Goal: Information Seeking & Learning: Check status

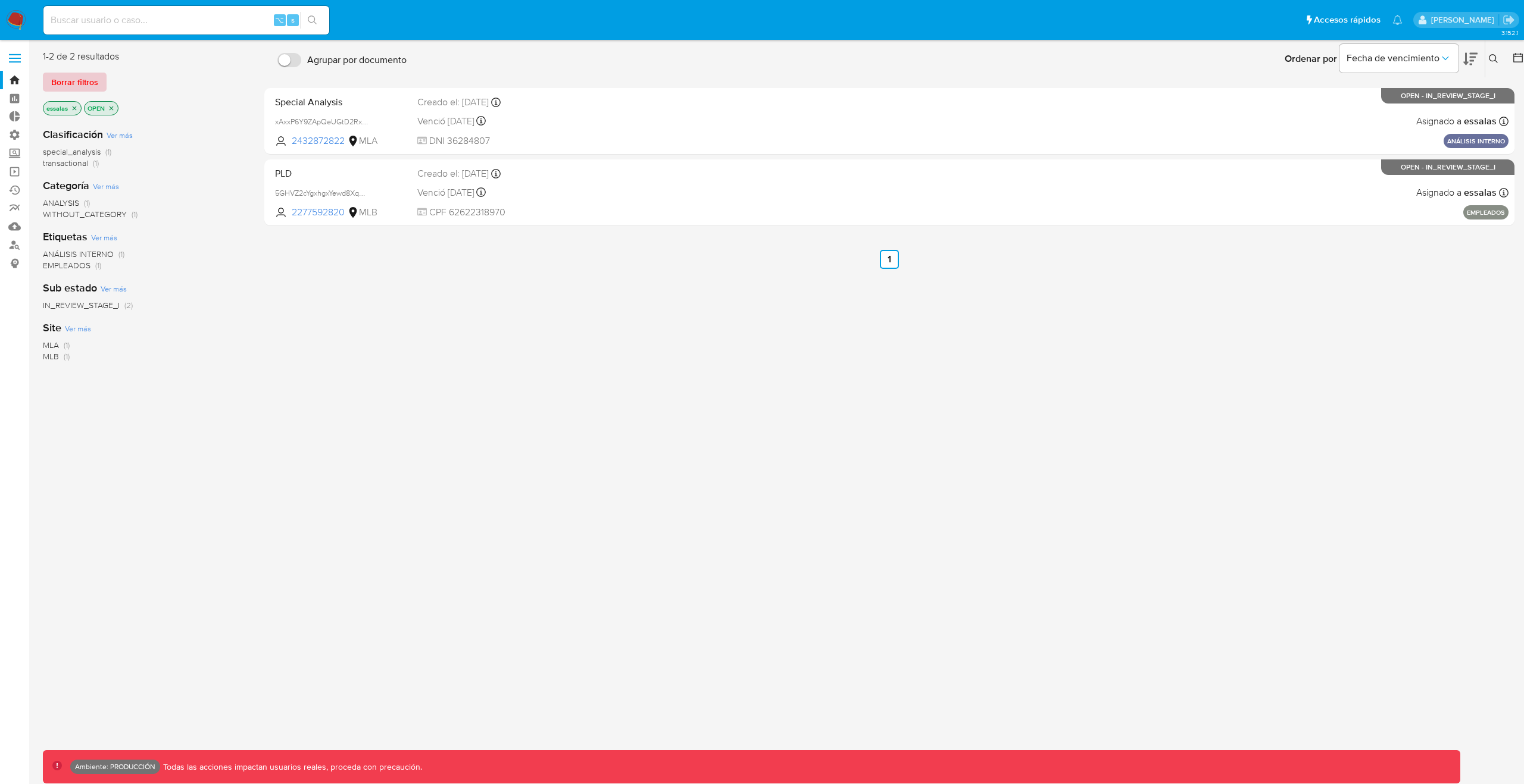
click at [90, 82] on span "Borrar filtros" at bounding box center [75, 82] width 47 height 16
click at [90, 82] on div "Borrar filtros" at bounding box center [138, 82] width 190 height 19
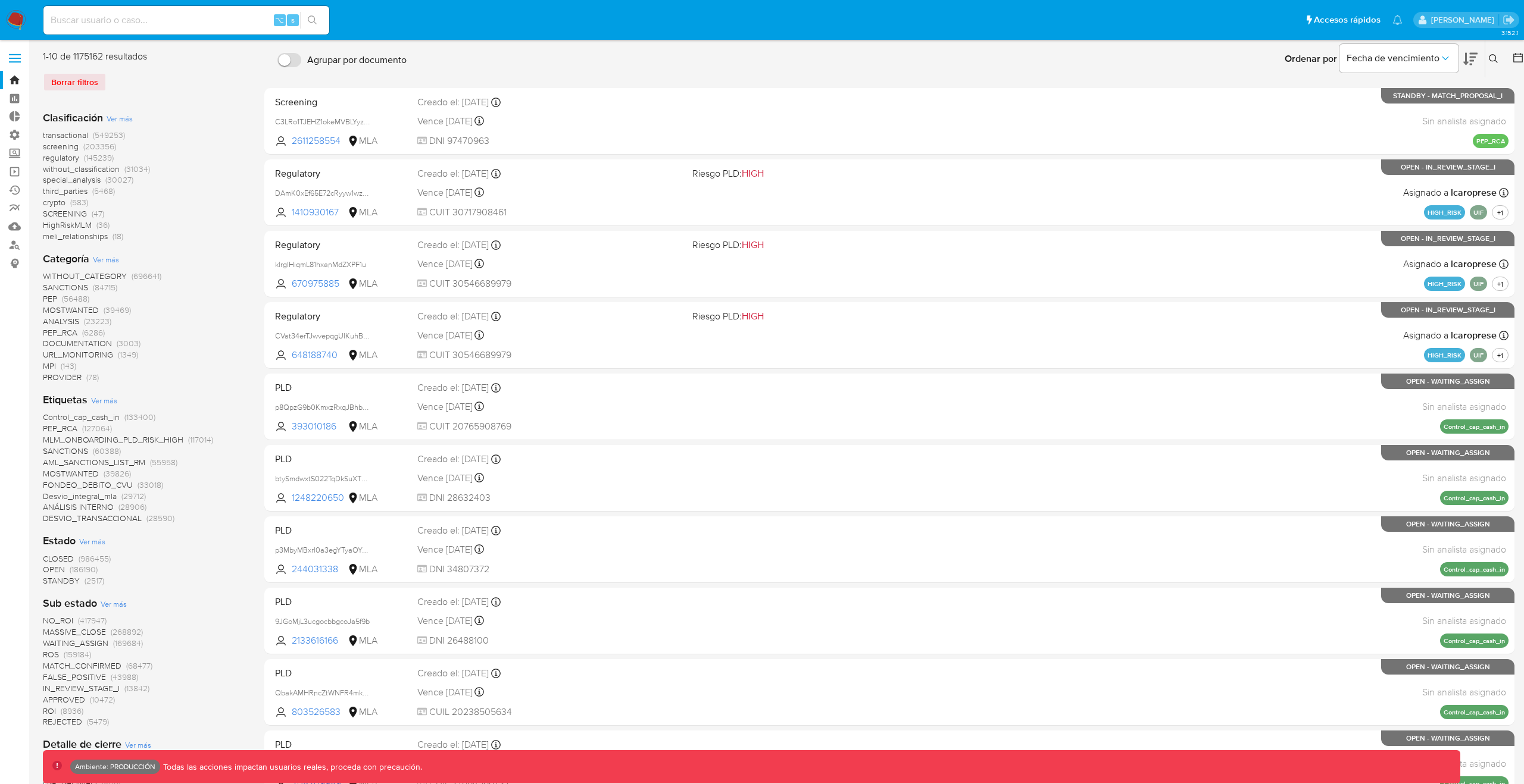
click at [146, 16] on input at bounding box center [186, 21] width 286 height 16
paste input "1086870585"
type input "1086870585"
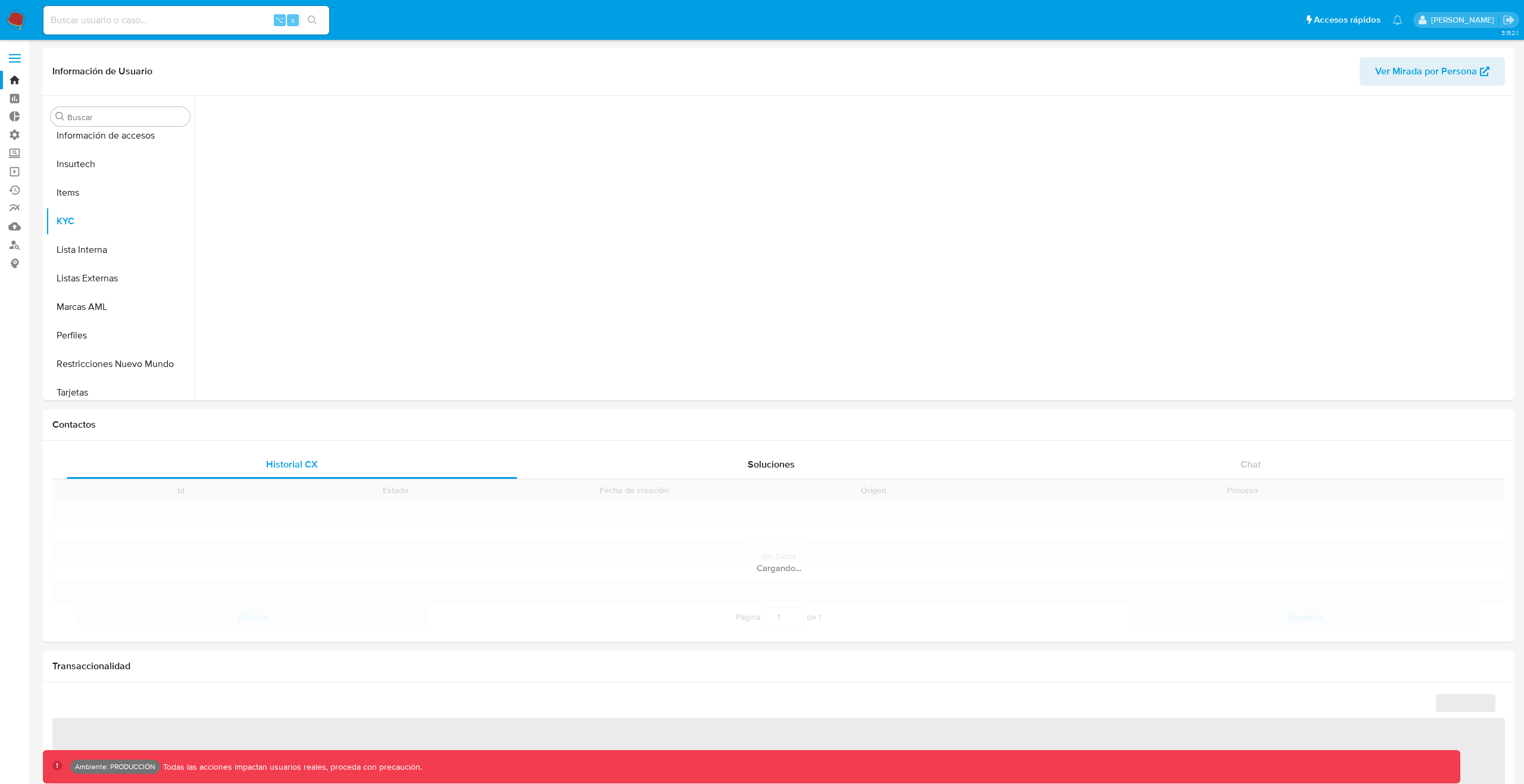
scroll to position [503, 0]
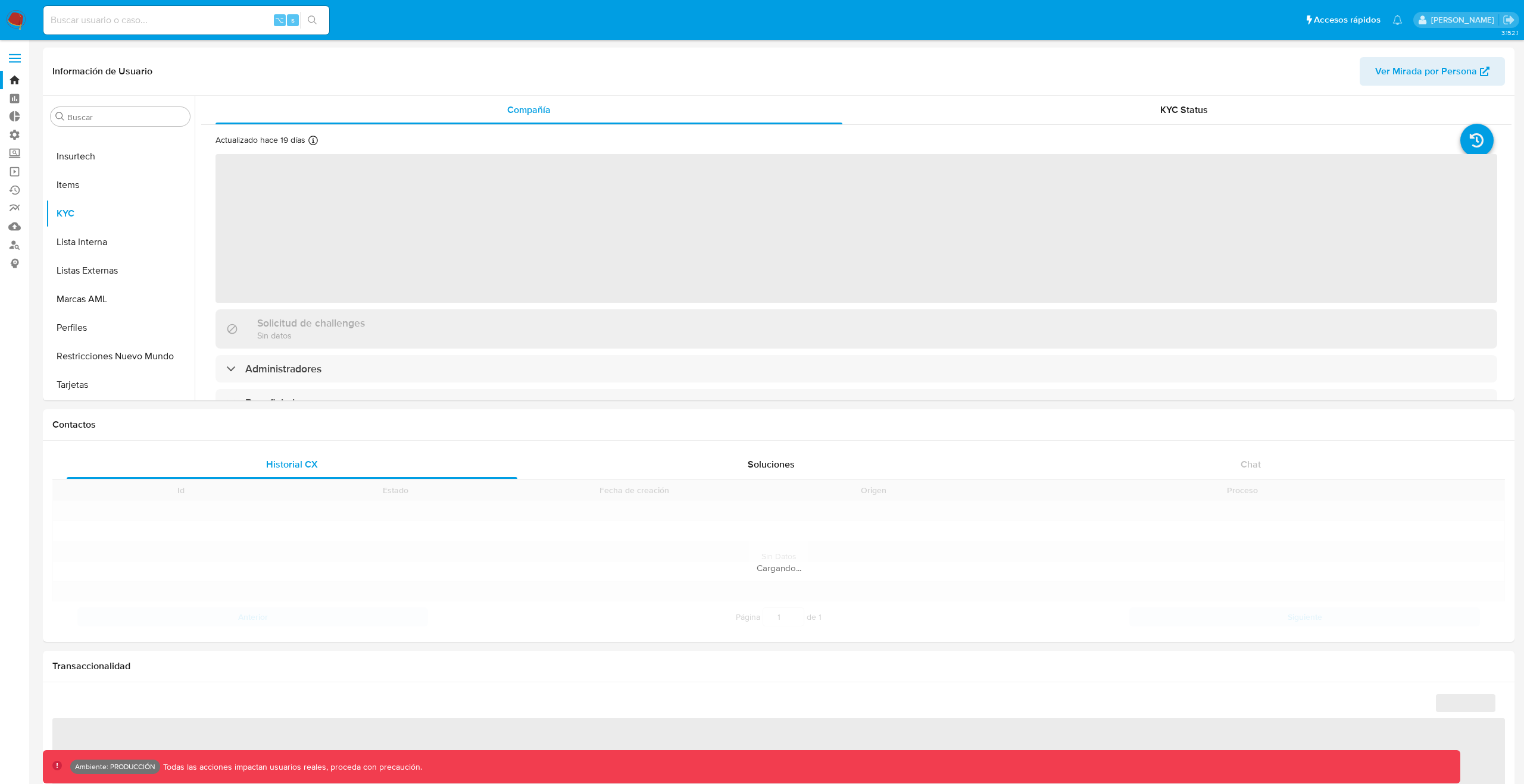
select select "10"
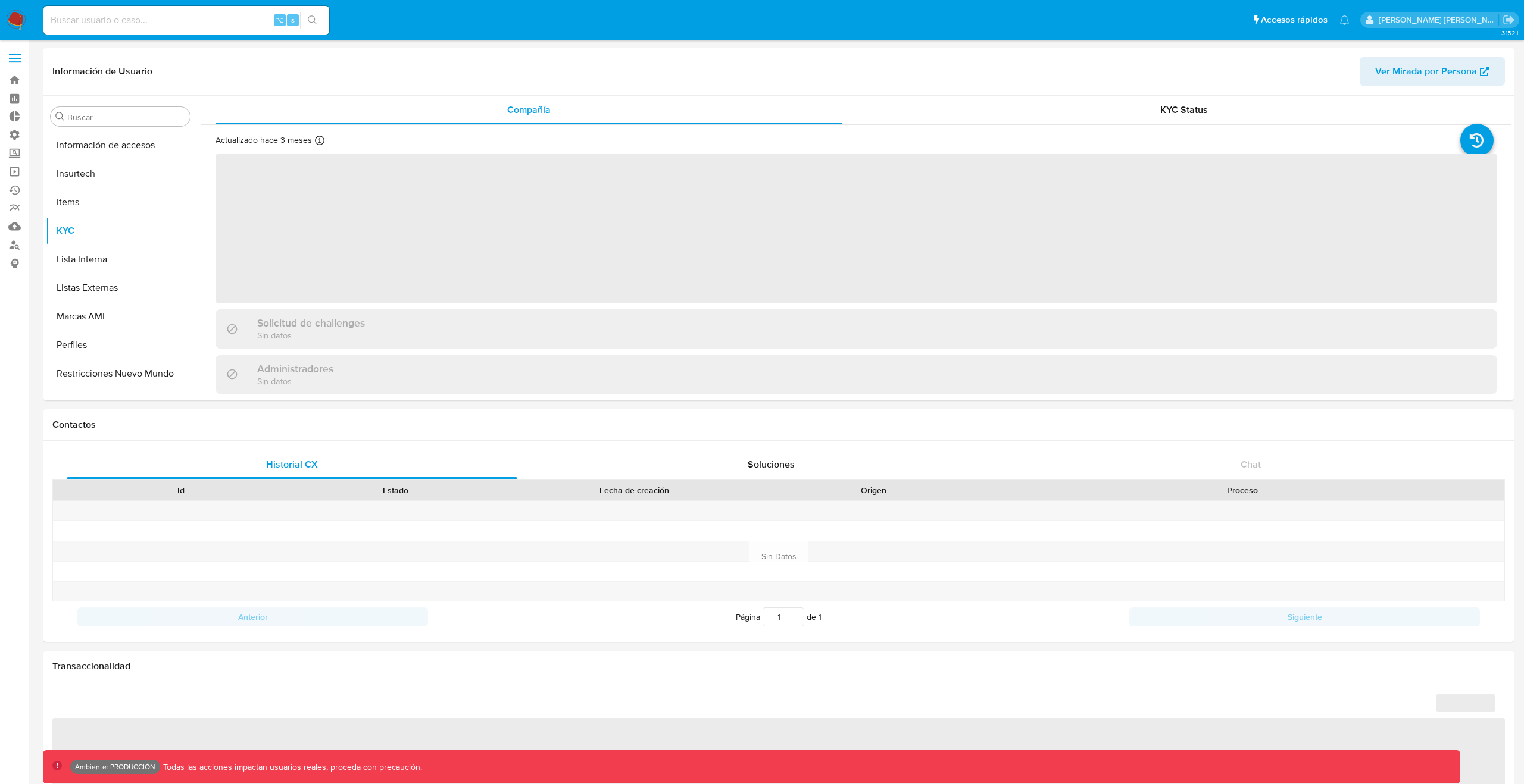
scroll to position [503, 0]
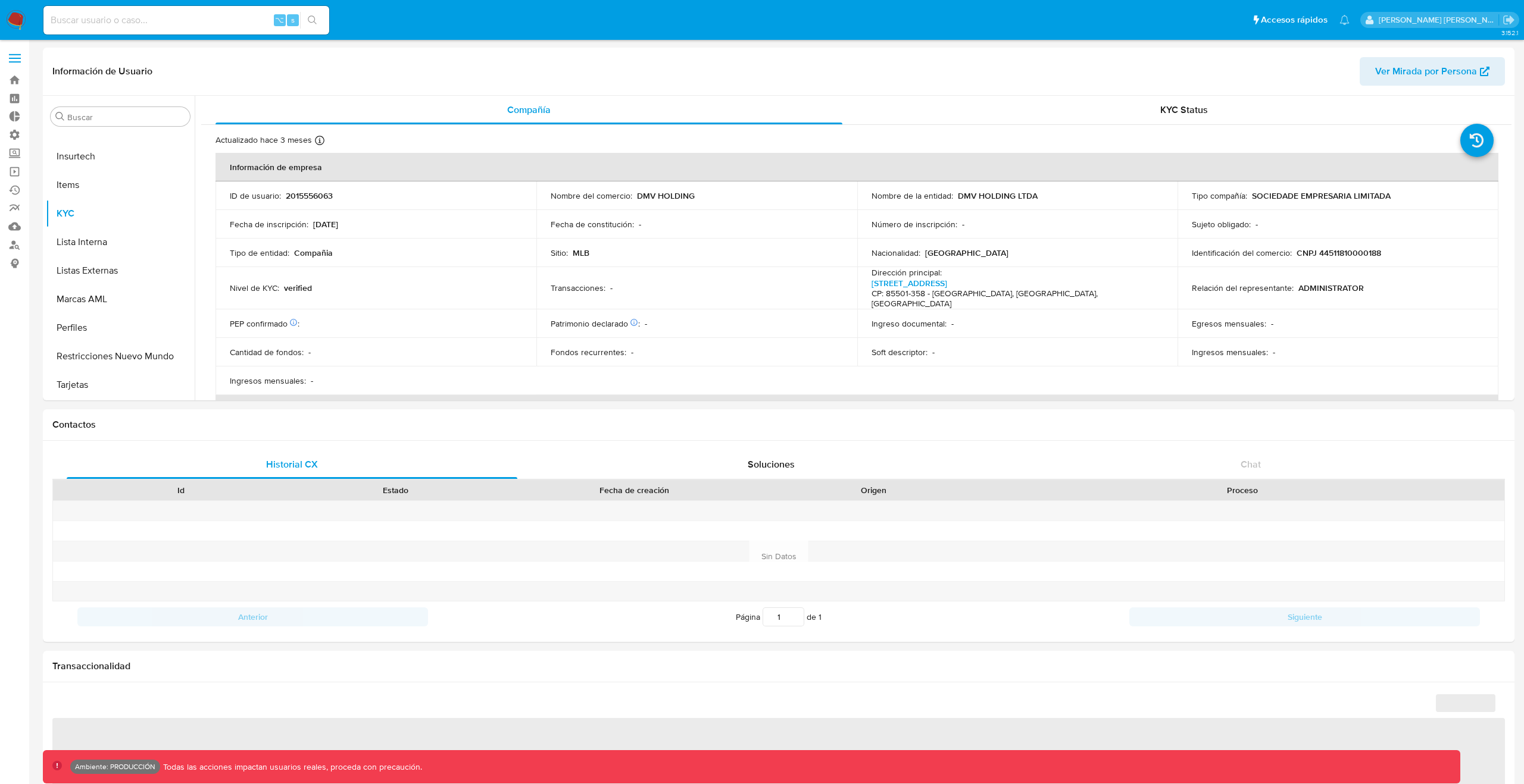
select select "10"
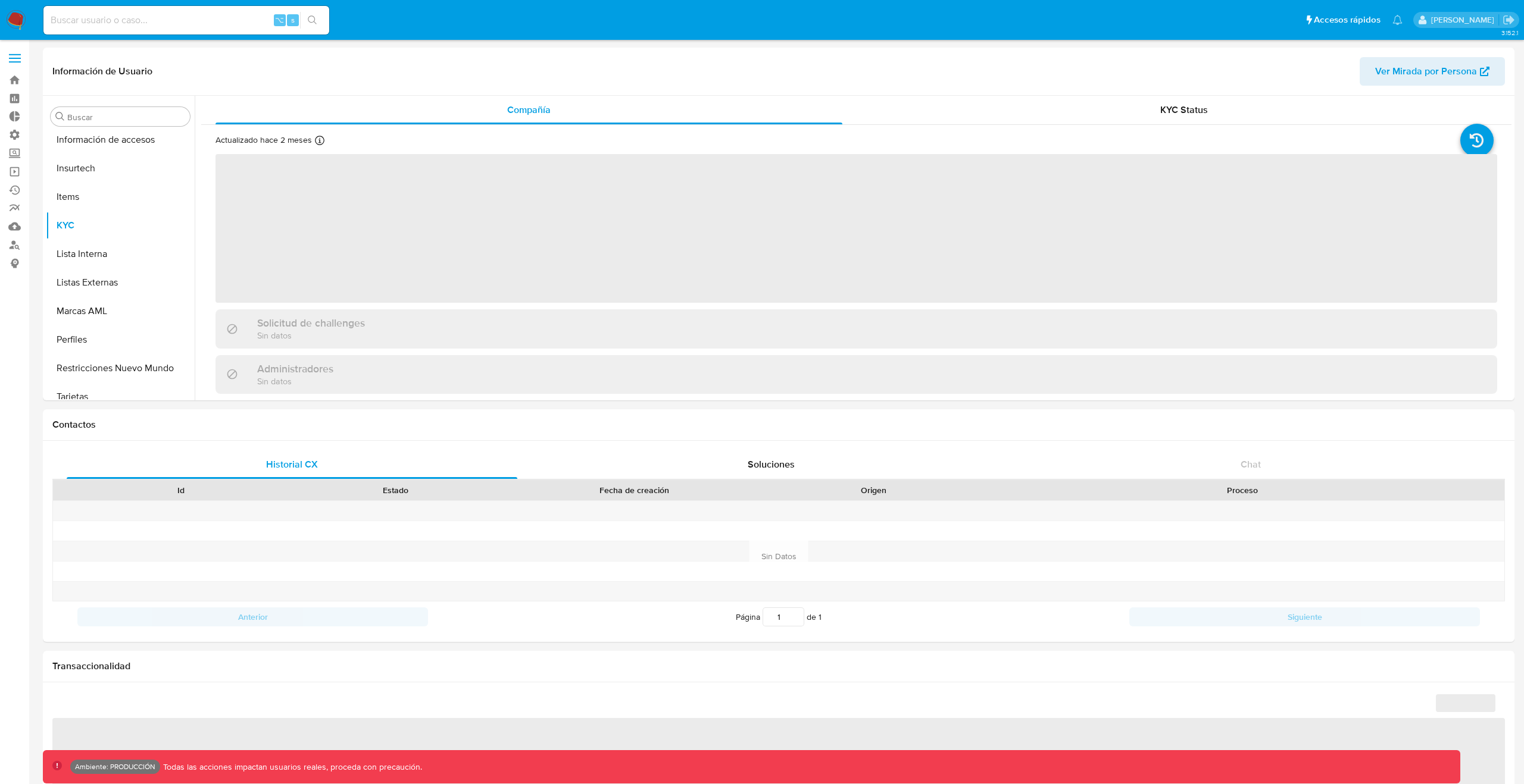
scroll to position [503, 0]
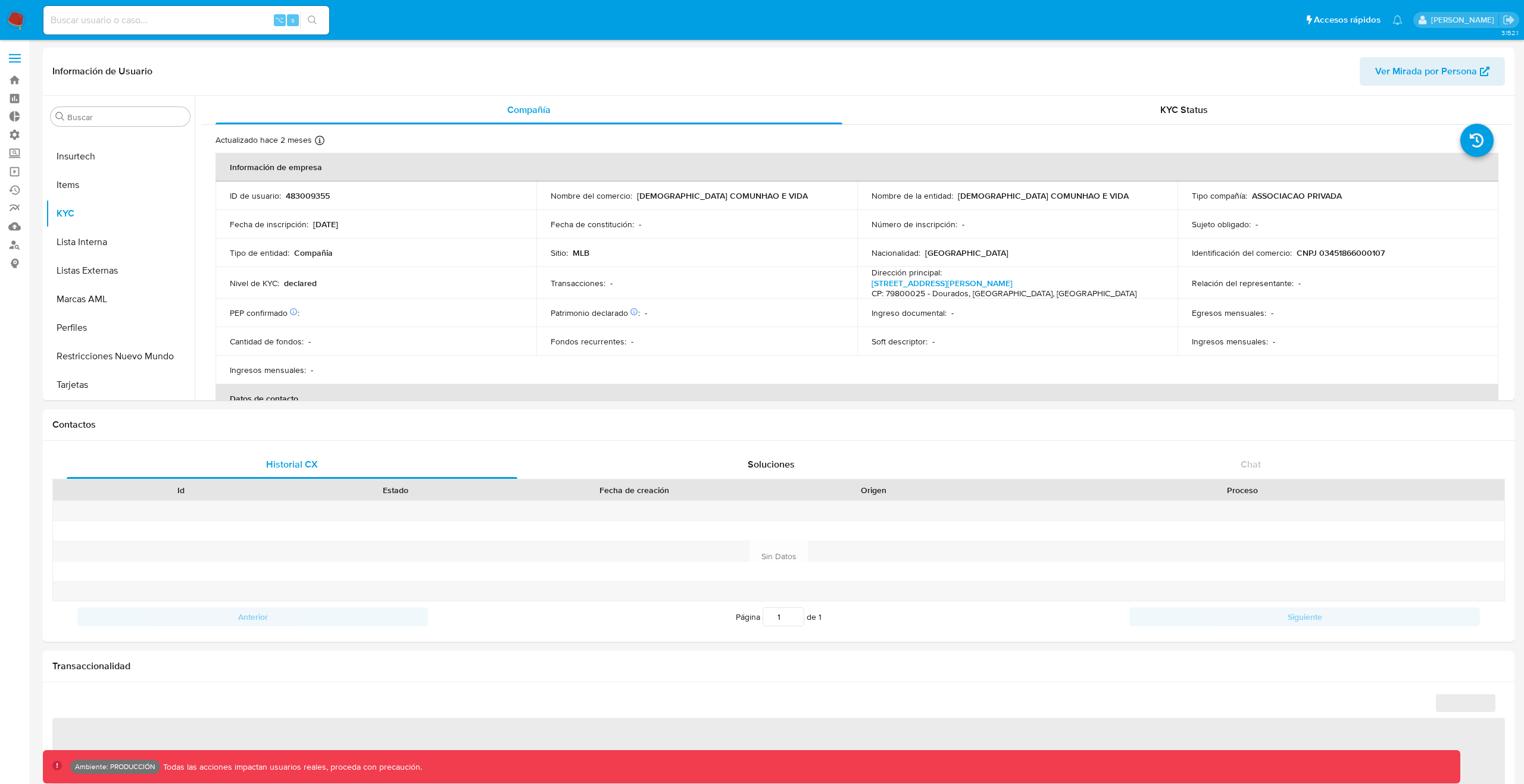
select select "10"
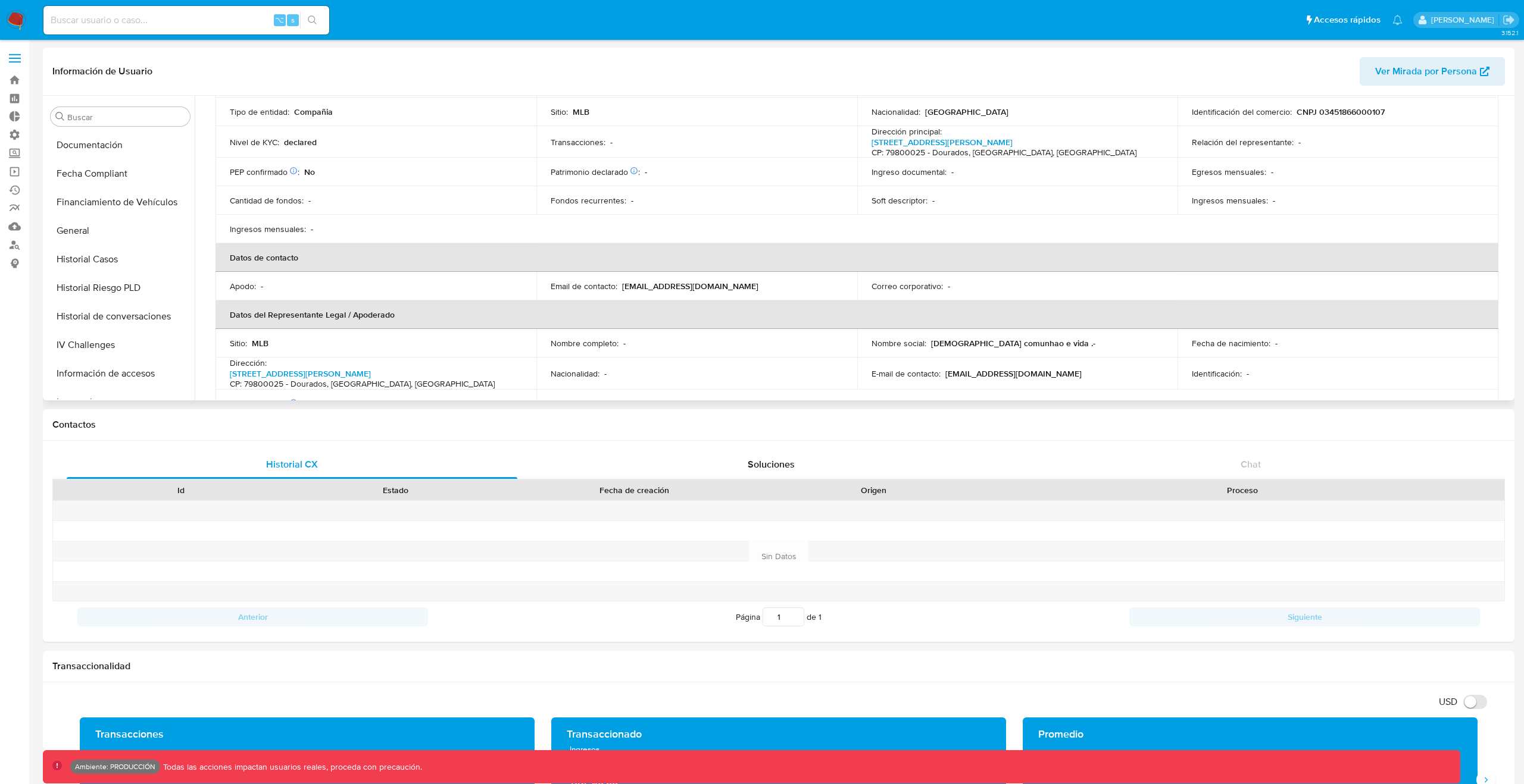
scroll to position [246, 0]
click at [129, 290] on button "Historial Riesgo PLD" at bounding box center [116, 299] width 140 height 28
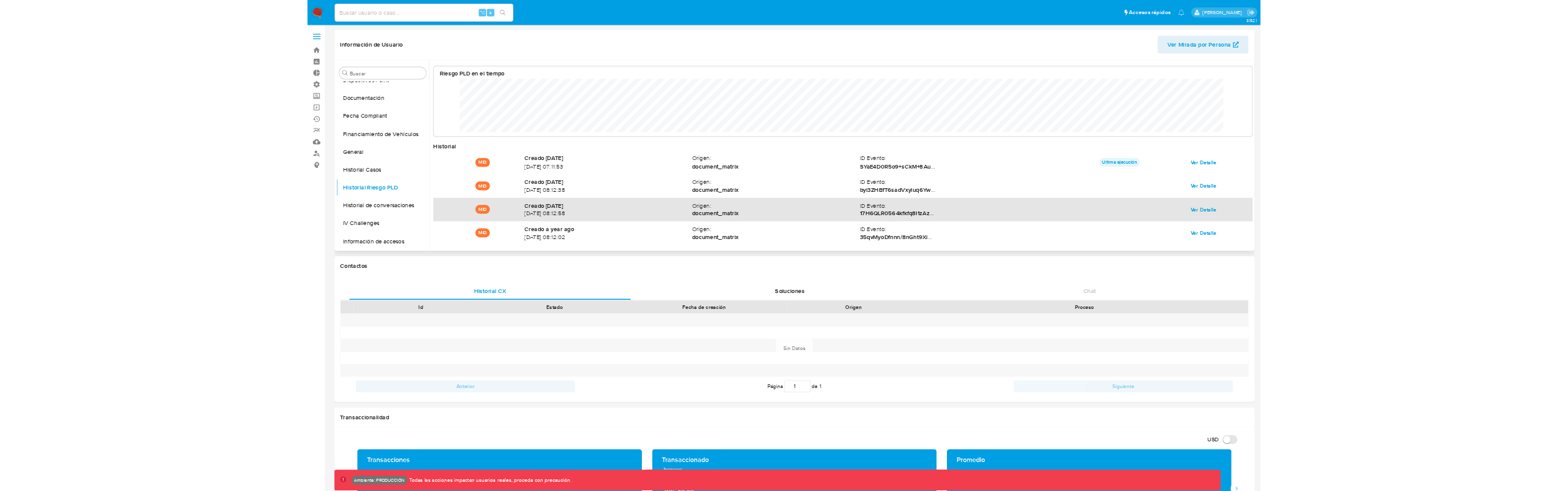
scroll to position [92, 1322]
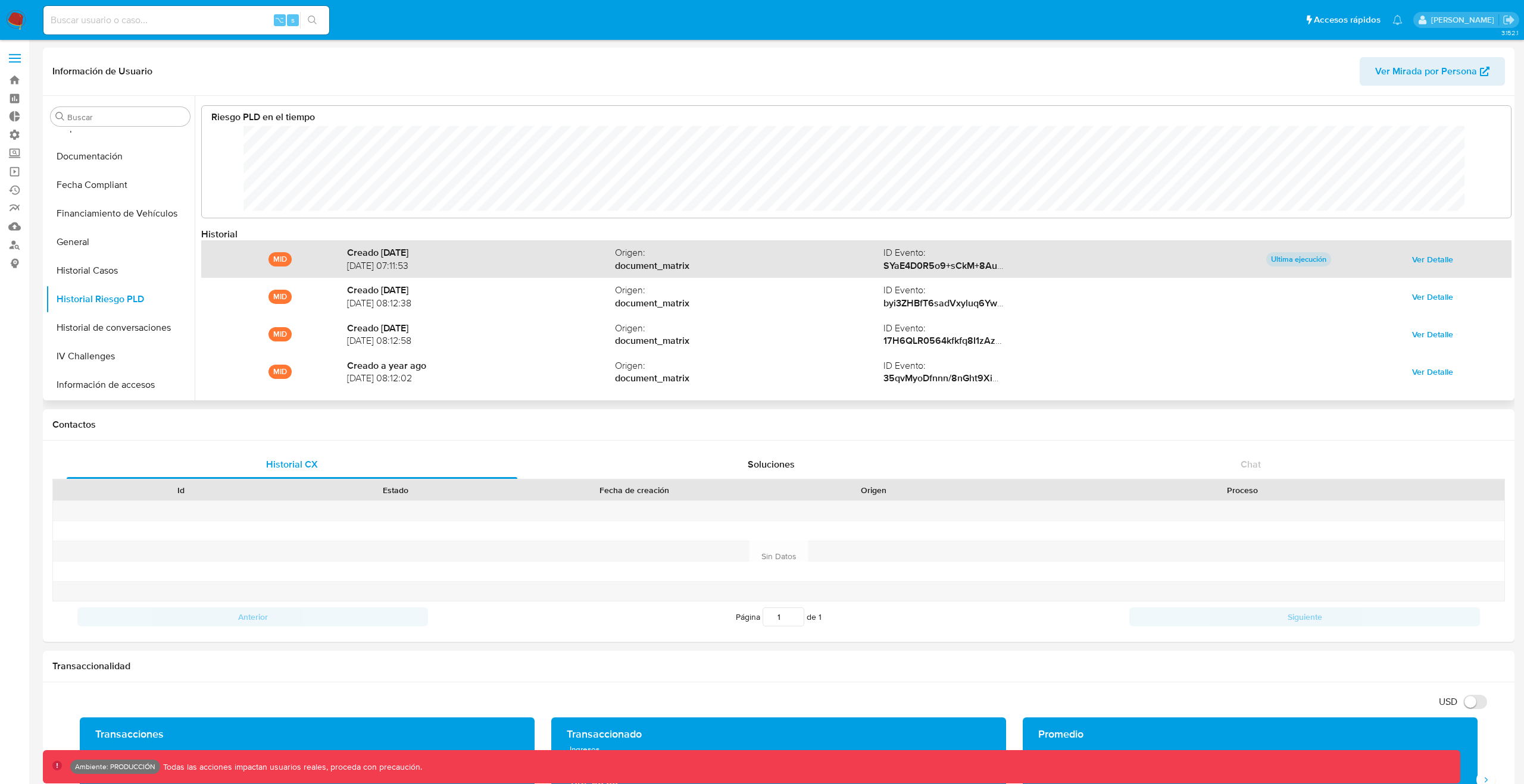
click at [1440, 254] on span "Ver Detalle" at bounding box center [1432, 259] width 41 height 16
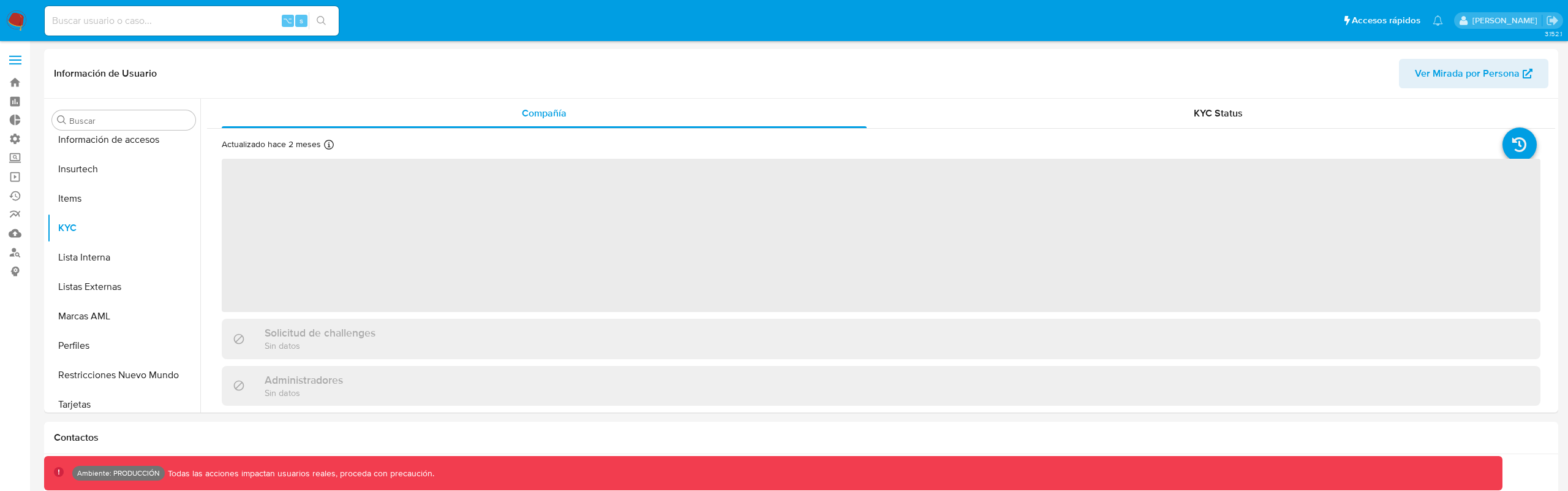
scroll to position [518, 0]
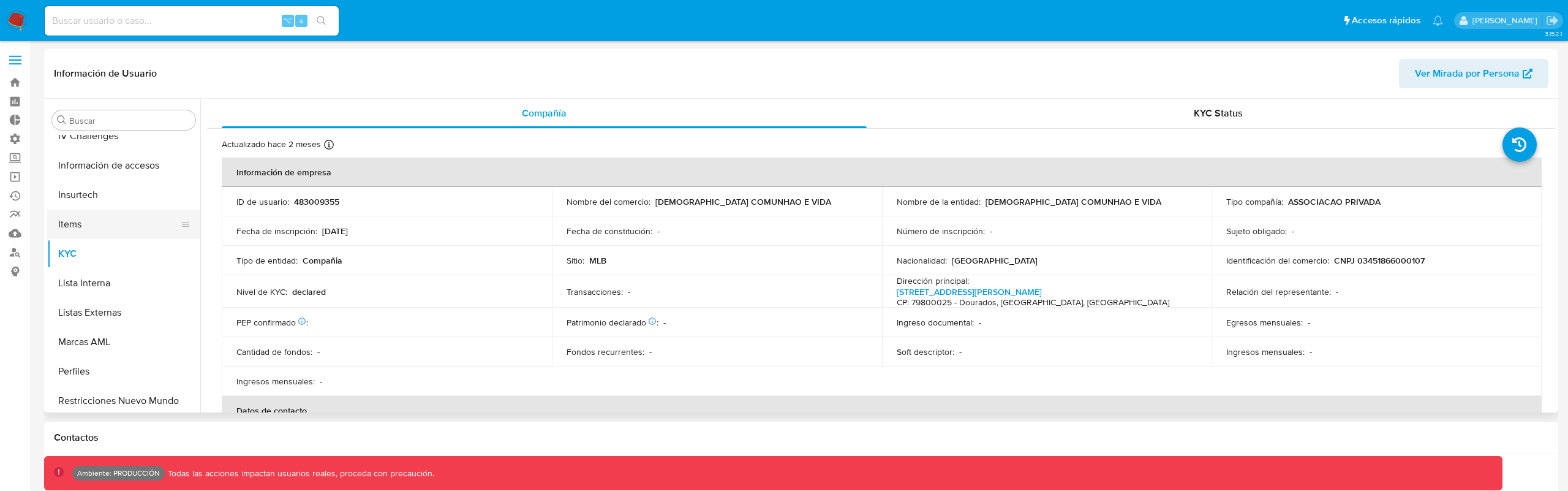
select select "10"
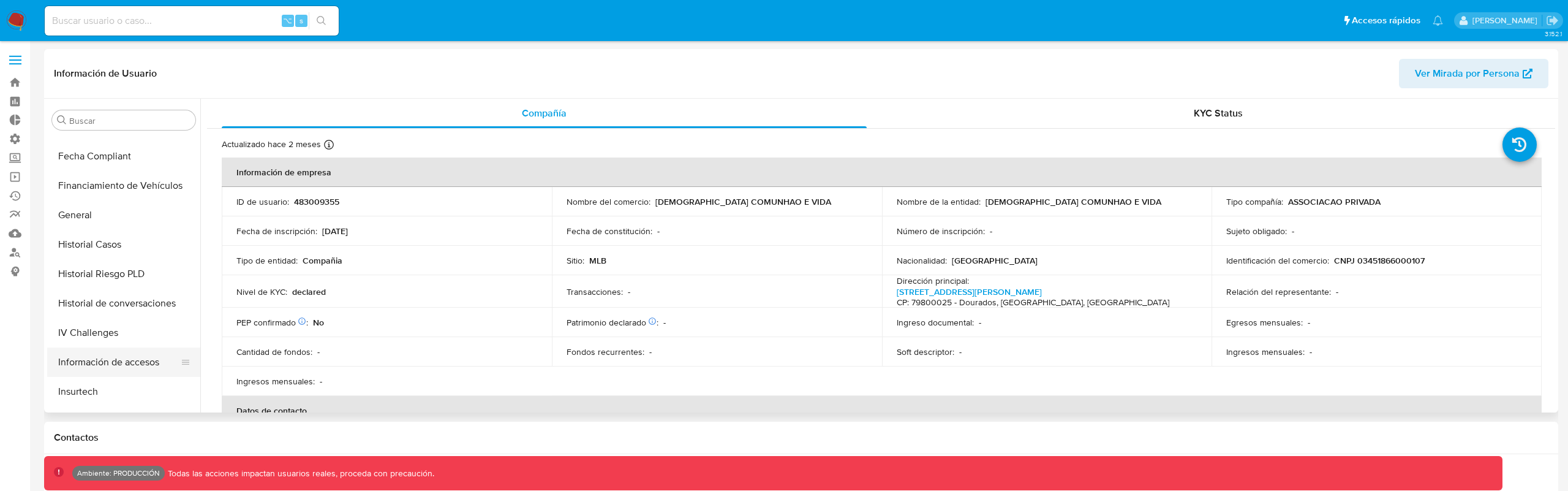
scroll to position [278, 0]
click at [149, 269] on button "Historial Riesgo PLD" at bounding box center [119, 283] width 144 height 29
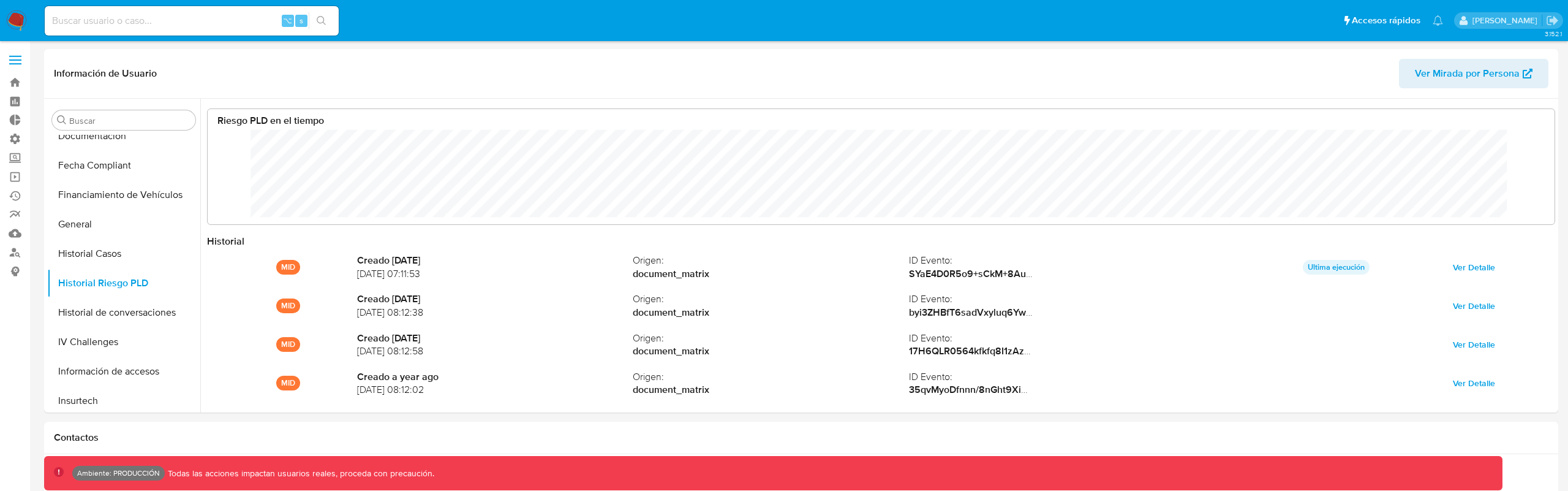
scroll to position [92, 1322]
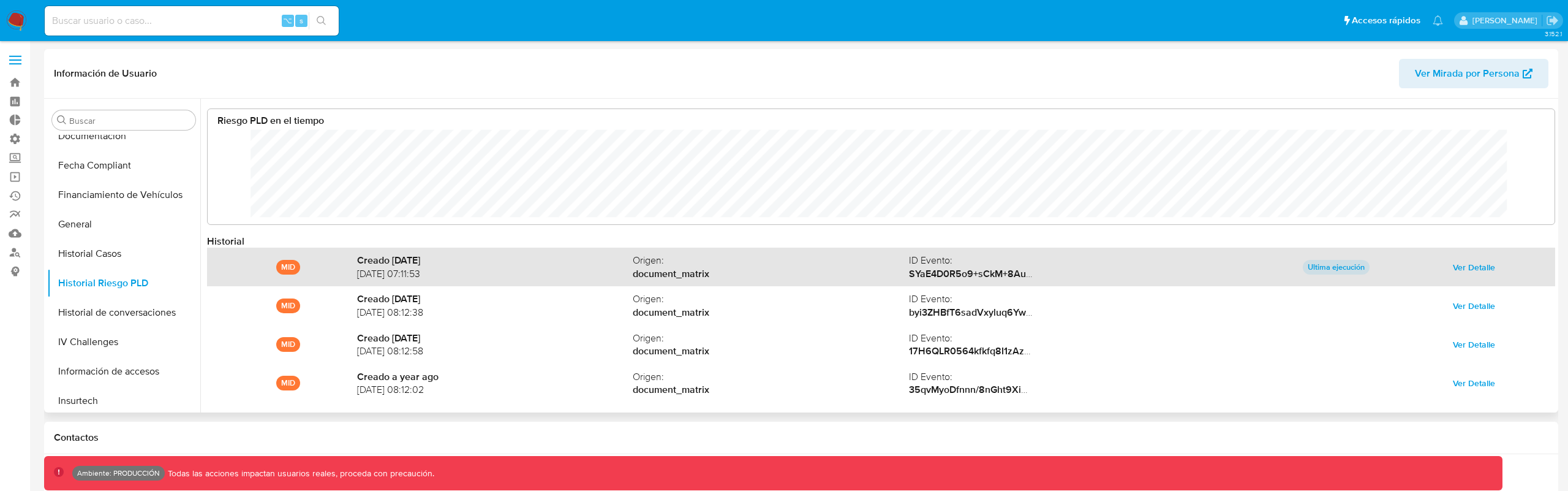
click at [1474, 267] on span "Ver Detalle" at bounding box center [1474, 267] width 42 height 17
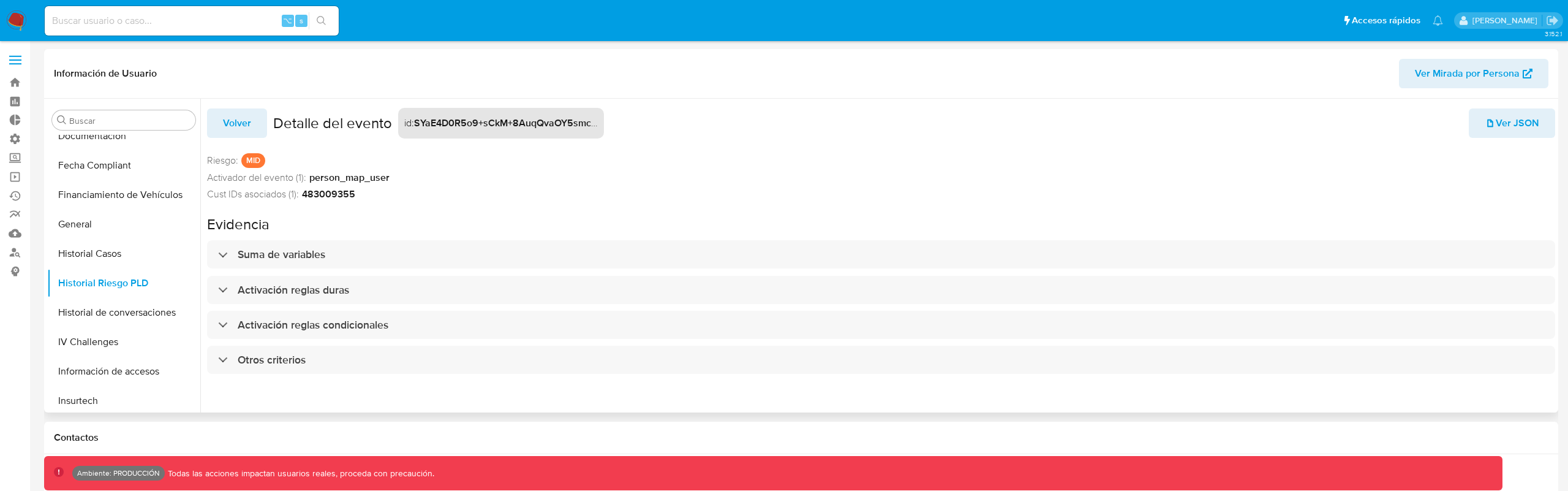
scroll to position [12, 0]
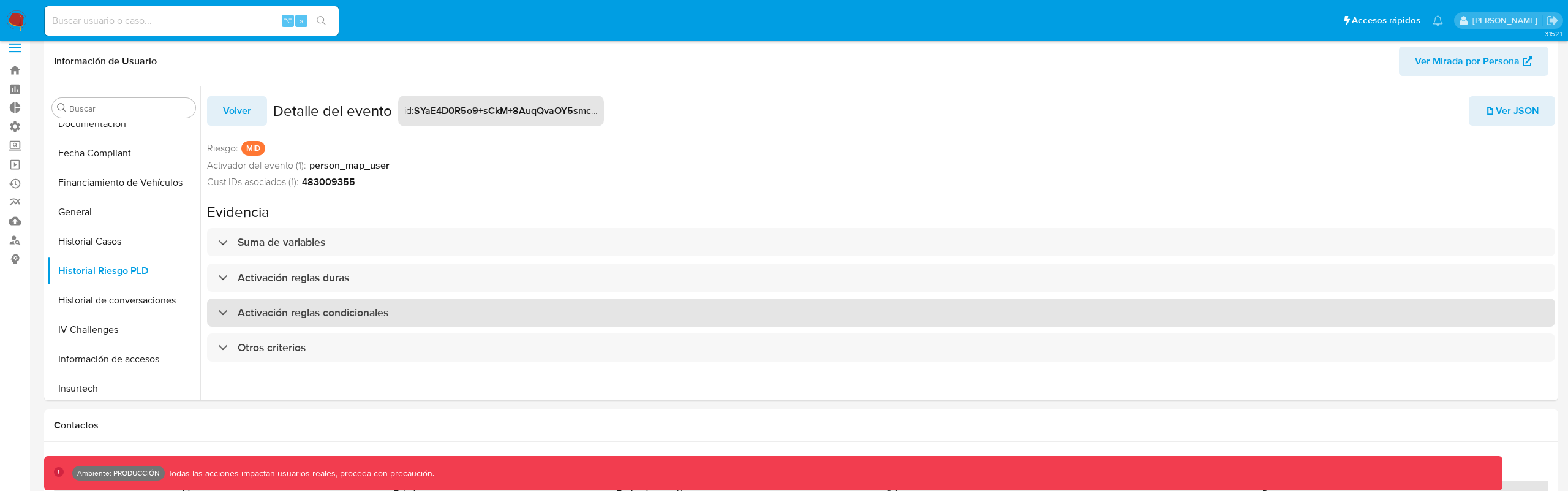
click at [539, 326] on div "Activación reglas condicionales" at bounding box center [881, 312] width 1348 height 28
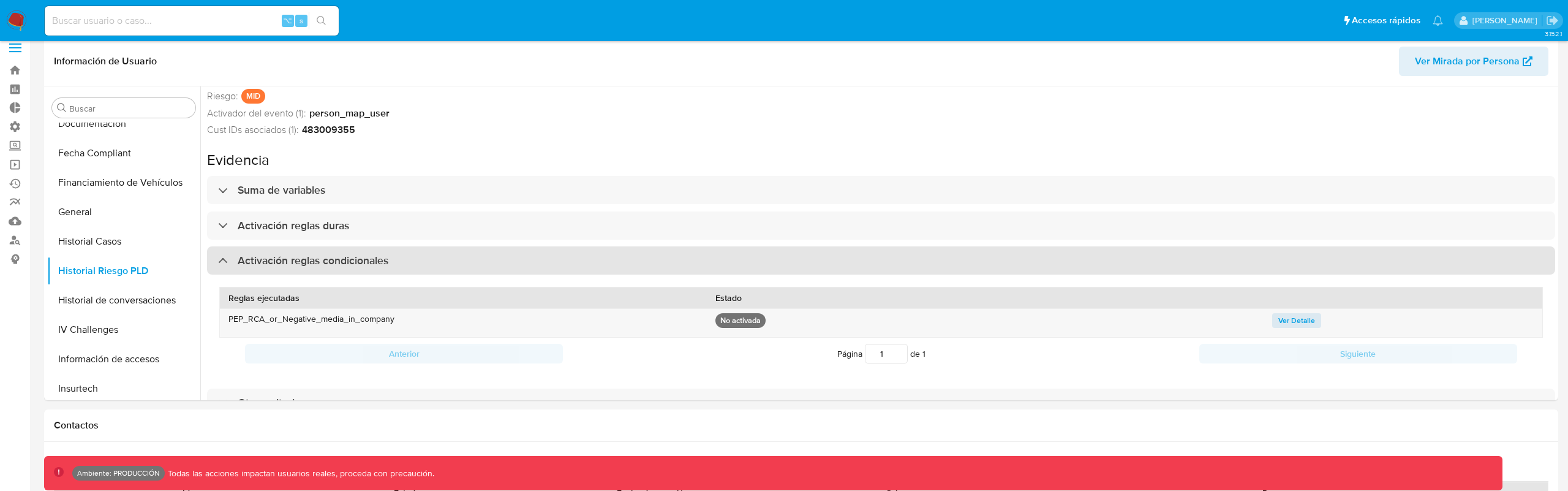
scroll to position [55, 0]
click at [547, 264] on div "Activación reglas condicionales" at bounding box center [881, 257] width 1348 height 28
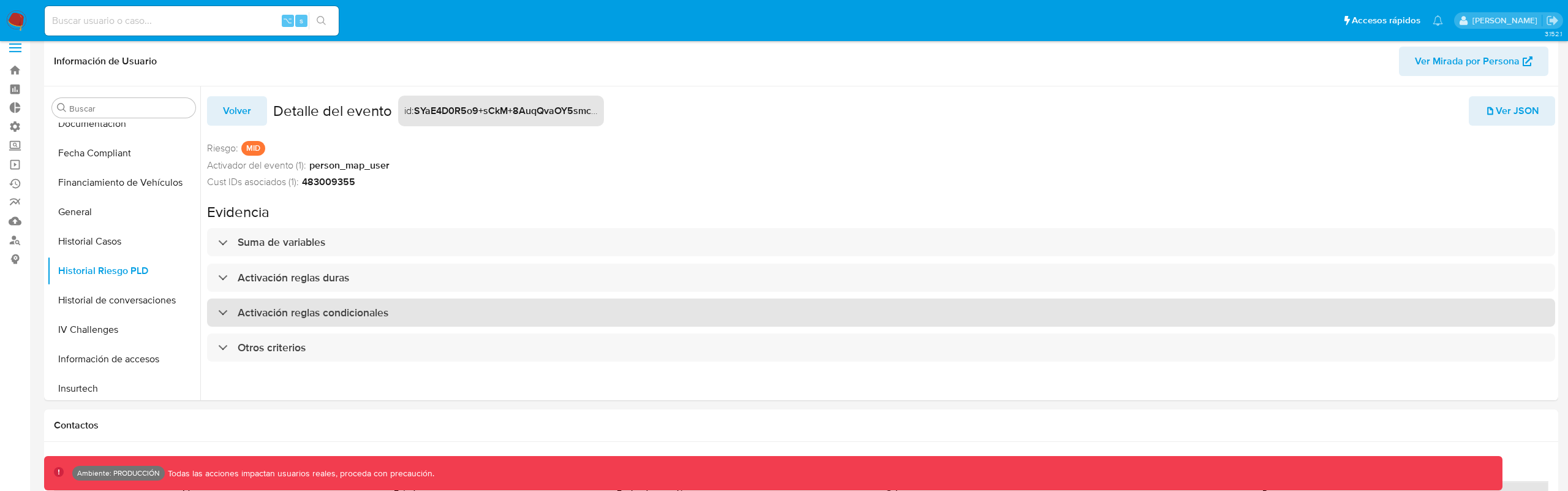
scroll to position [0, 0]
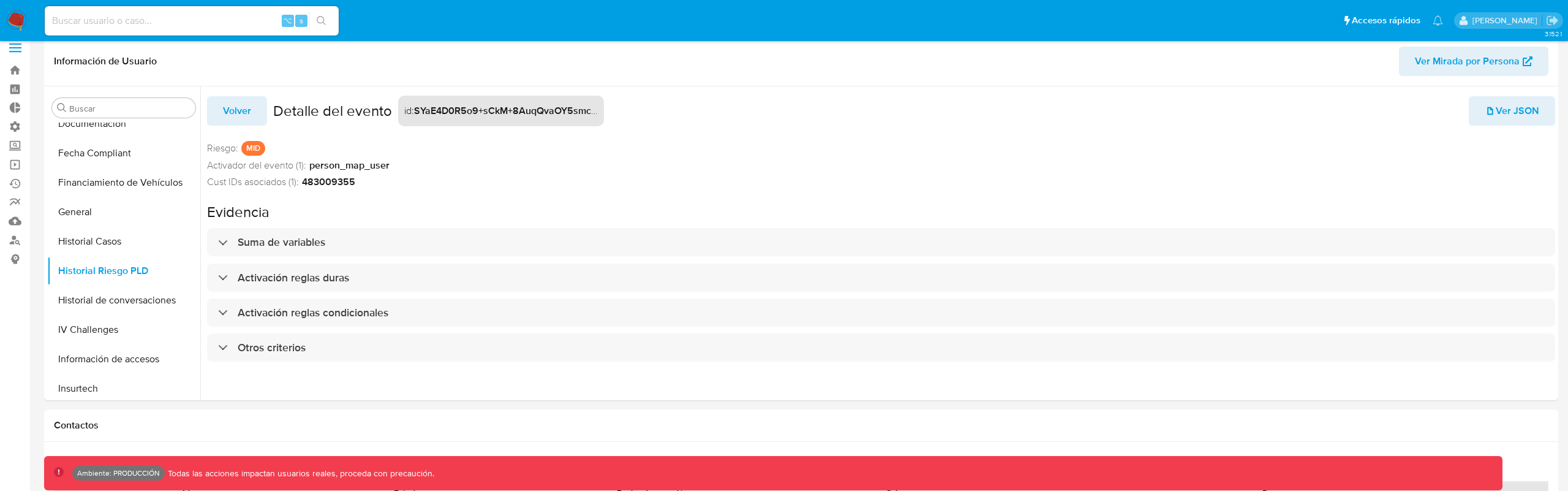
click at [1517, 121] on span "Ver JSON" at bounding box center [1511, 111] width 54 height 27
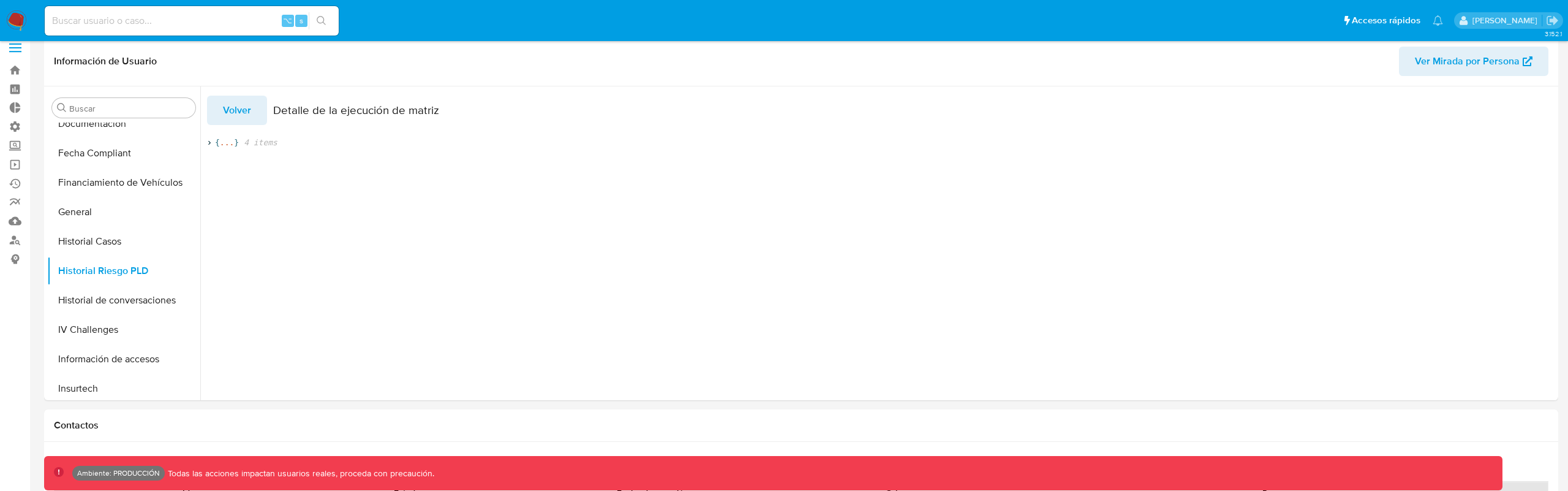
click at [218, 136] on div "Volver Detalle de la ejecución de matriz { ... } 4 items" at bounding box center [924, 122] width 1433 height 52
click at [218, 141] on span "{" at bounding box center [217, 143] width 5 height 11
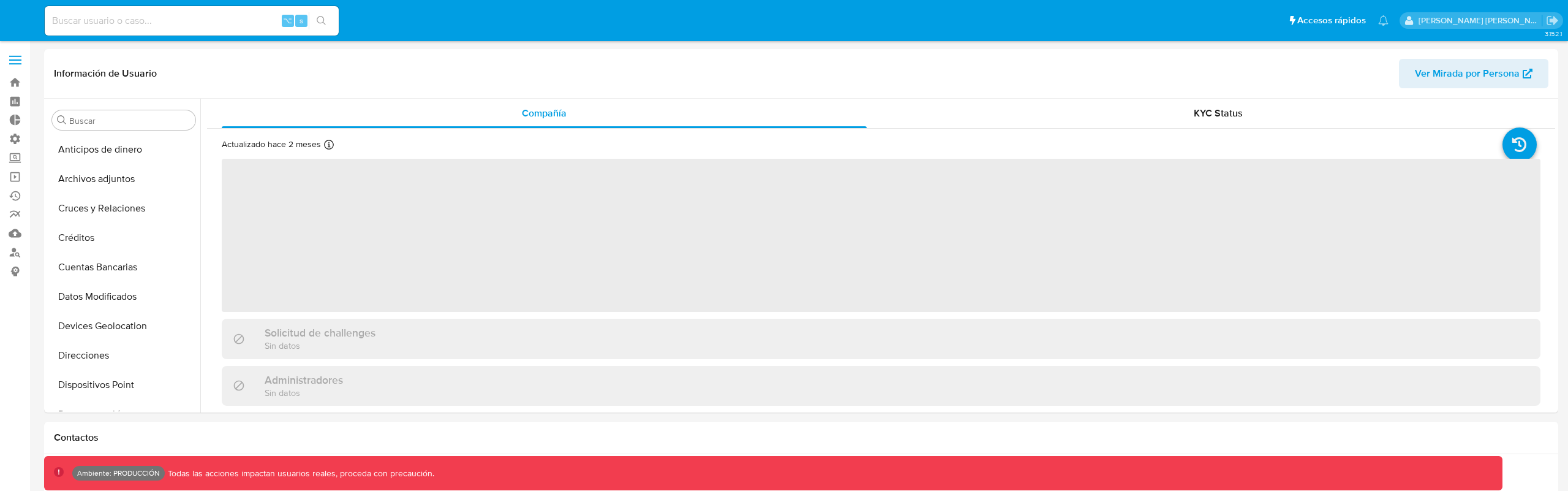
select select "10"
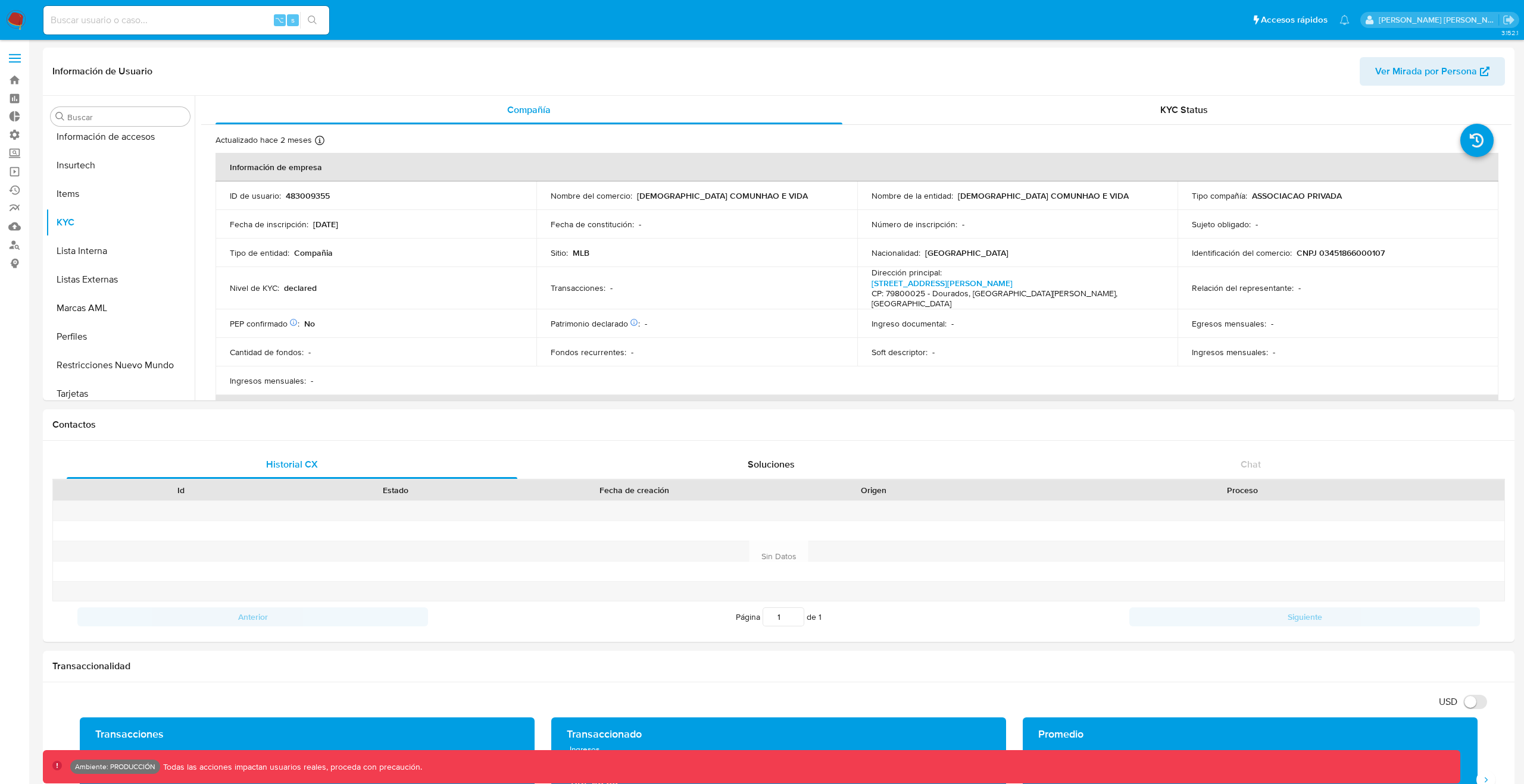
scroll to position [503, 0]
click at [190, 13] on input at bounding box center [186, 21] width 286 height 16
paste input "1485225755"
type input "1485225755"
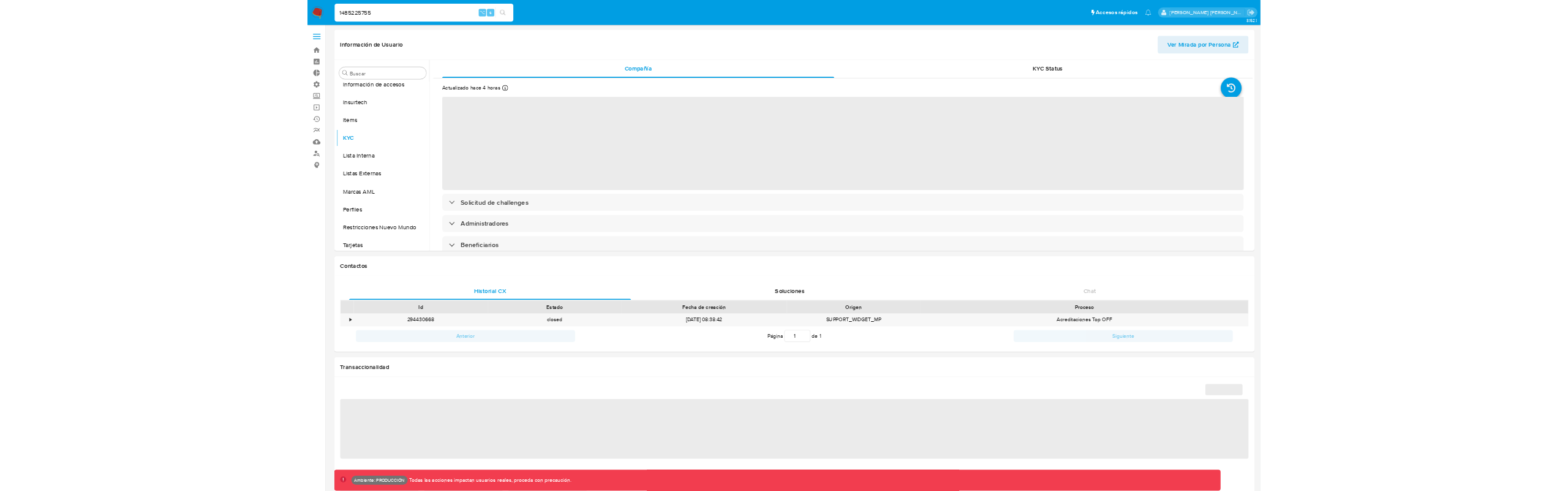
scroll to position [518, 0]
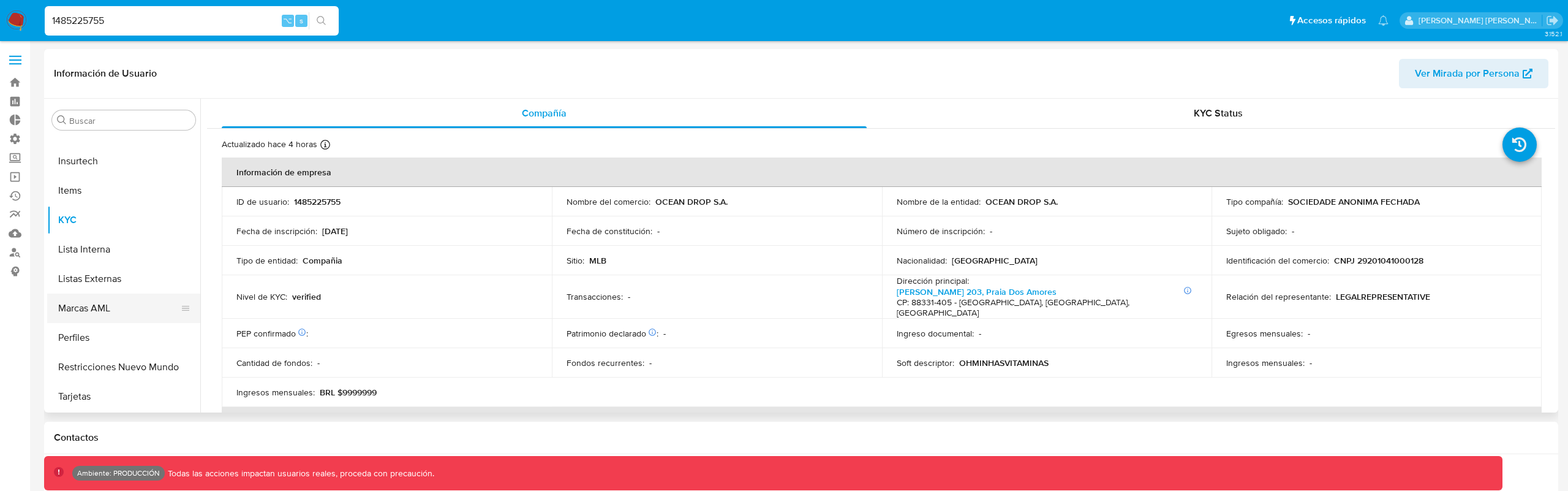
select select "10"
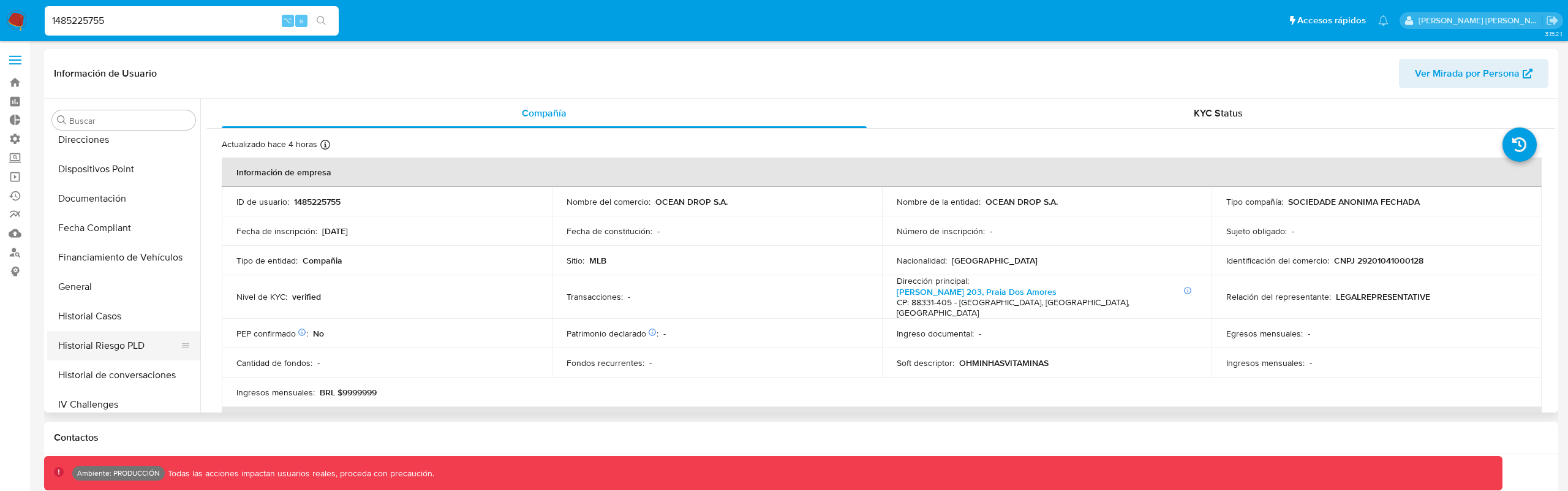
click at [99, 350] on button "Historial Riesgo PLD" at bounding box center [119, 345] width 144 height 29
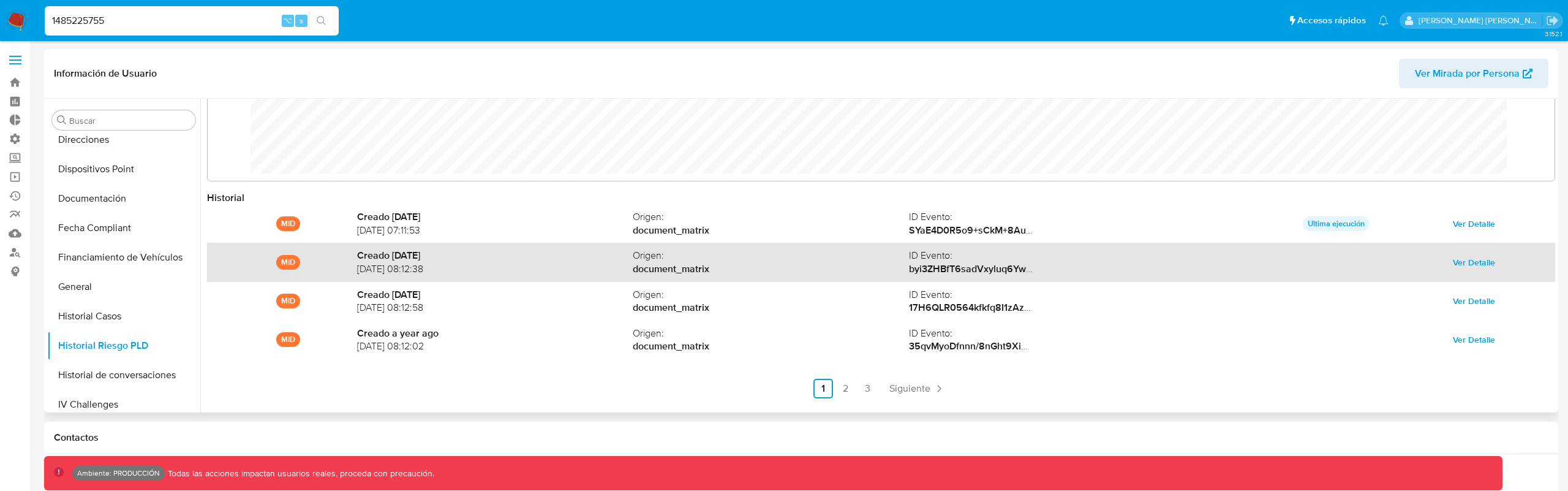
scroll to position [44, 0]
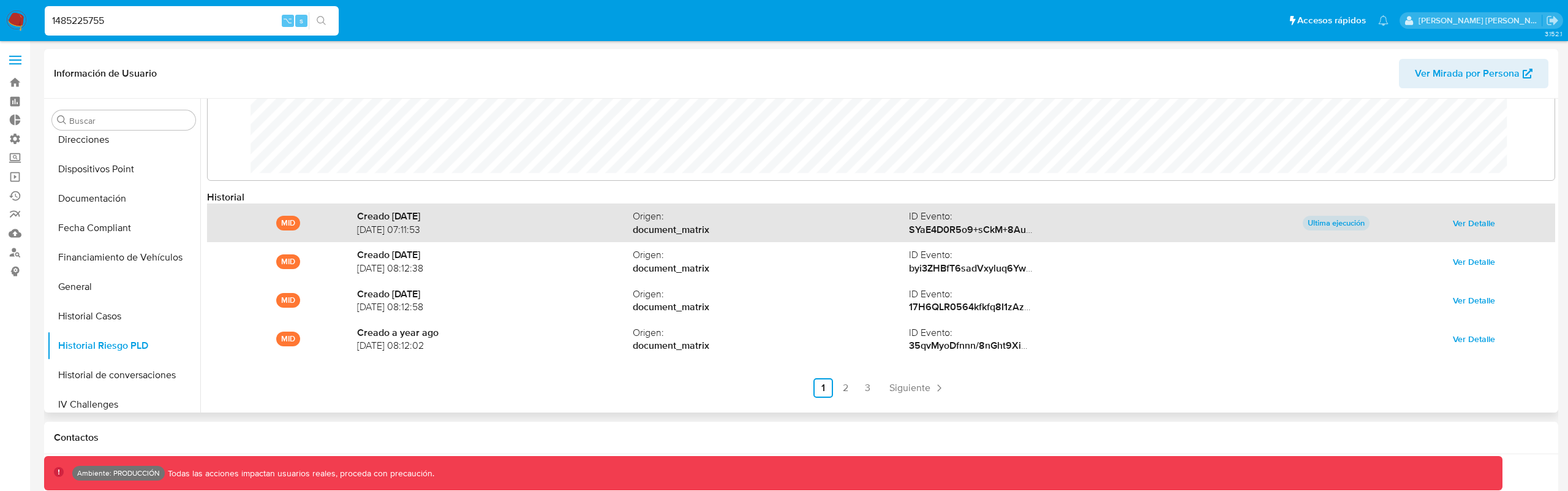
click at [1479, 218] on span "Ver Detalle" at bounding box center [1474, 222] width 42 height 17
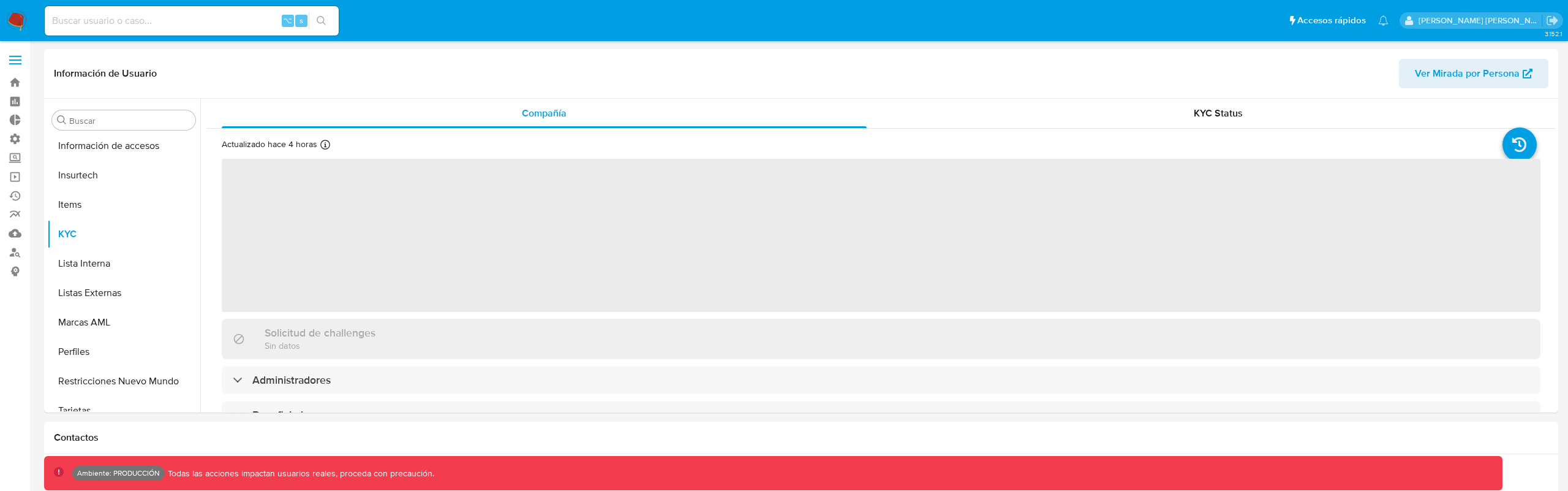
scroll to position [518, 0]
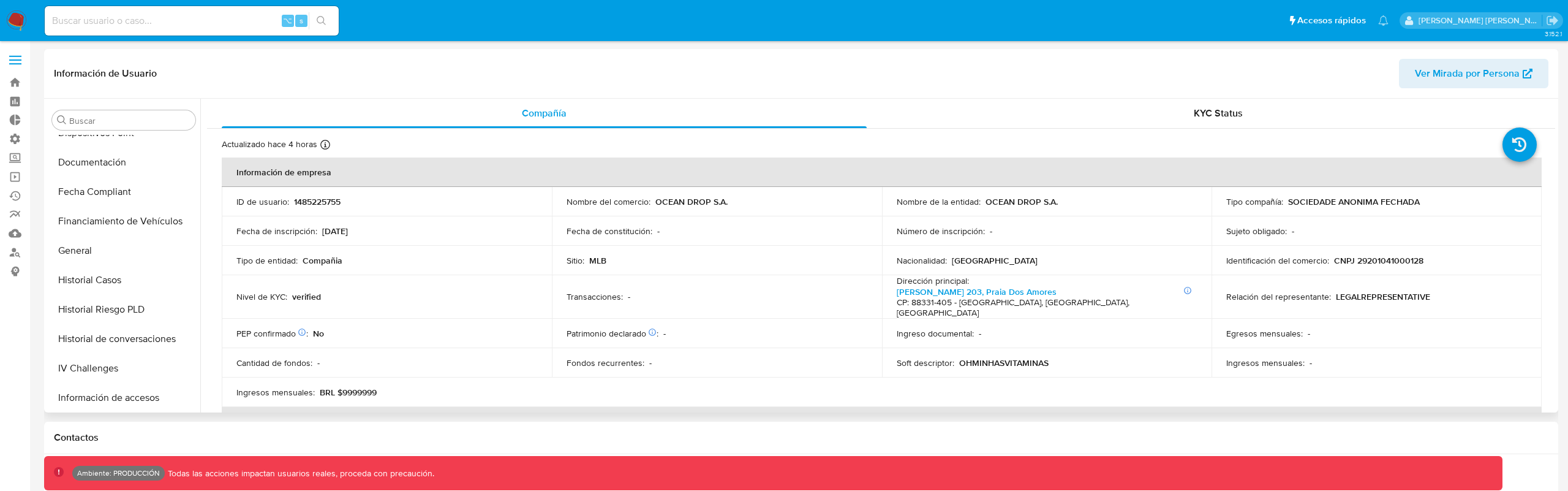
select select "10"
click at [137, 335] on button "Historial Riesgo PLD" at bounding box center [119, 337] width 144 height 29
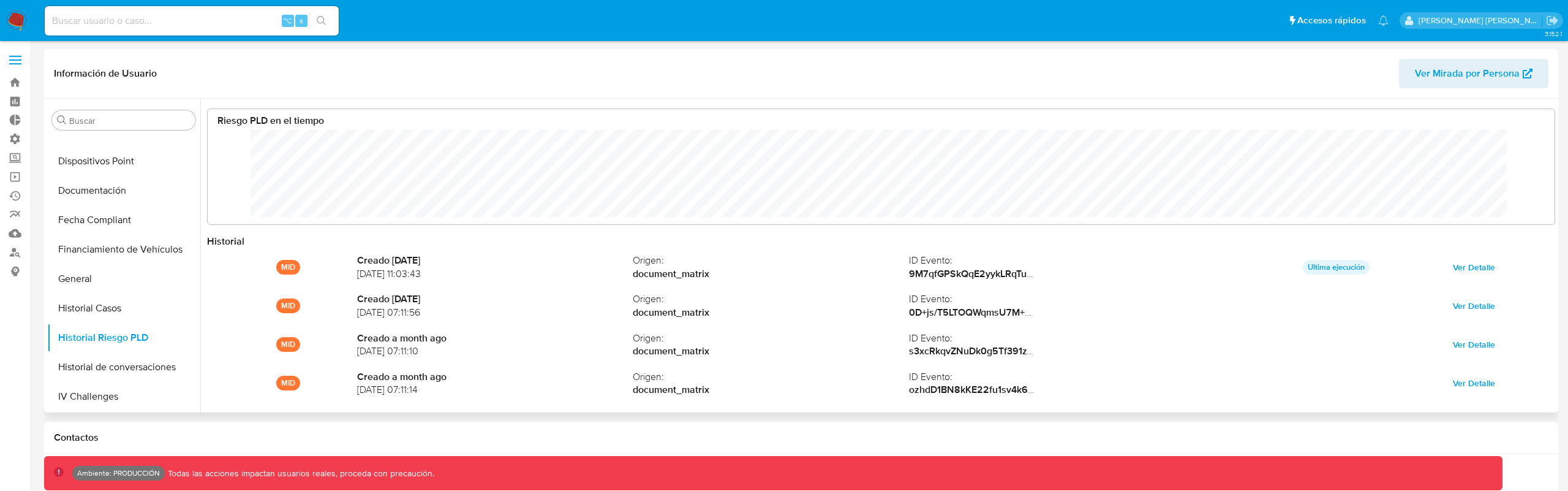
scroll to position [92, 1322]
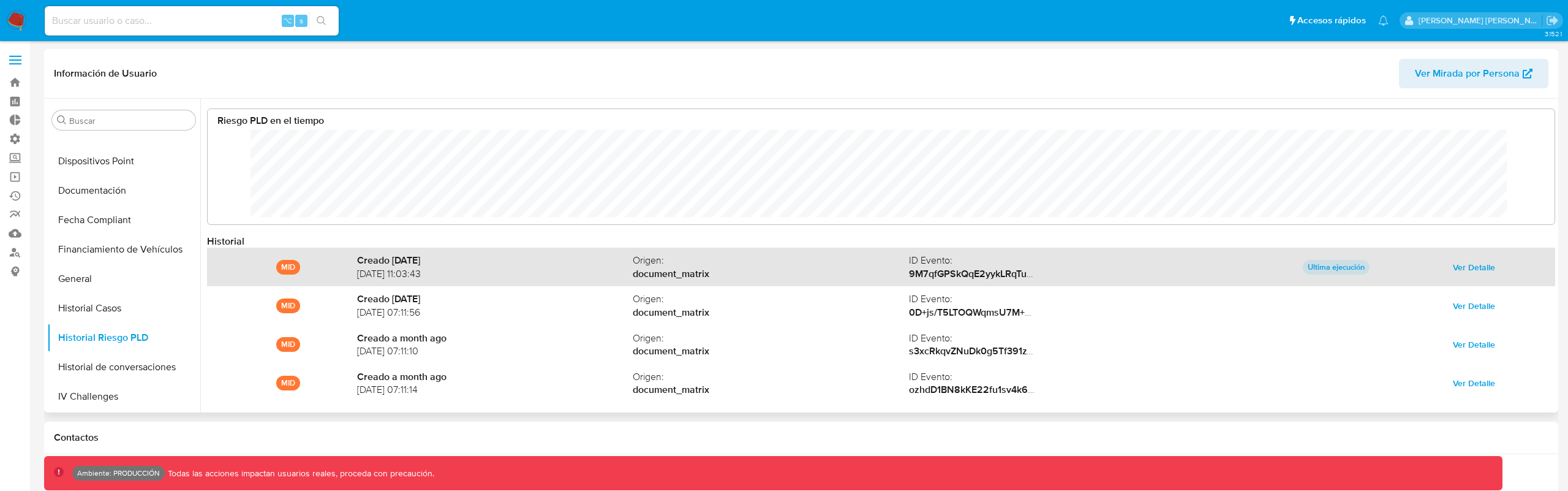
click at [1469, 265] on span "Ver Detalle" at bounding box center [1474, 267] width 42 height 17
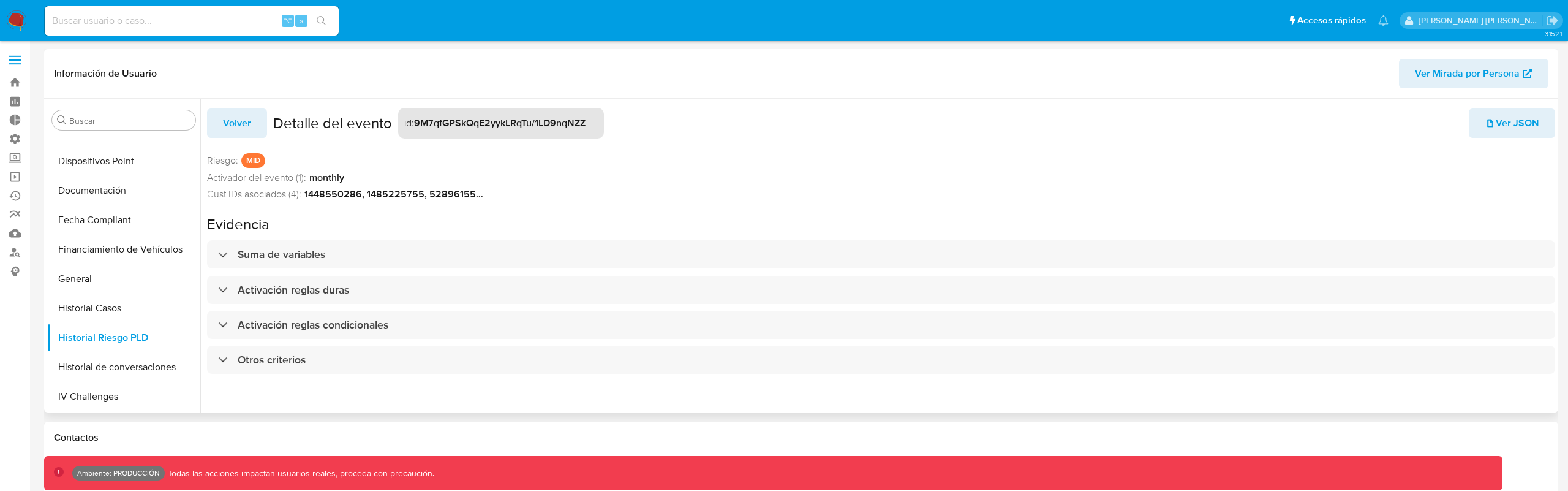
click at [313, 182] on strong "monthly" at bounding box center [326, 178] width 35 height 14
click at [314, 194] on strong "1448550286, 1485225755, 528961555, 759371867" at bounding box center [396, 194] width 184 height 14
click at [473, 209] on div "Volver Detalle del evento id : 9M7qfGPSkQqE2yykLRqTu/1LD9nqNZZPk0bGhsTJHGwlVHyp…" at bounding box center [881, 244] width 1348 height 291
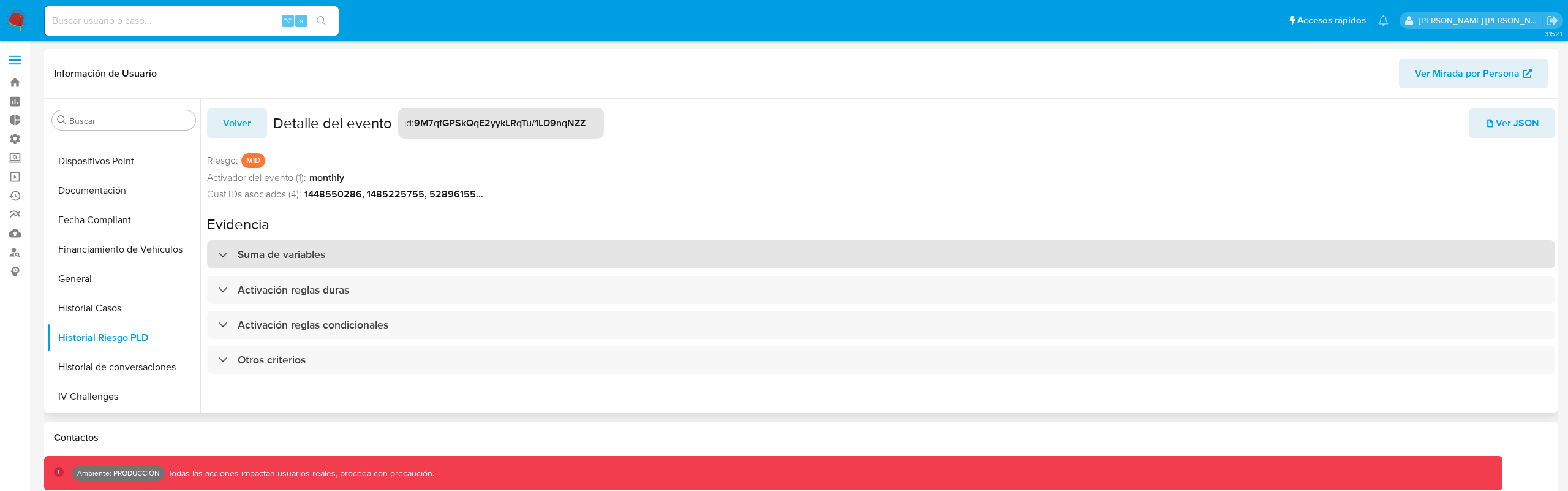
click at [348, 267] on div "Suma de variables" at bounding box center [881, 254] width 1348 height 28
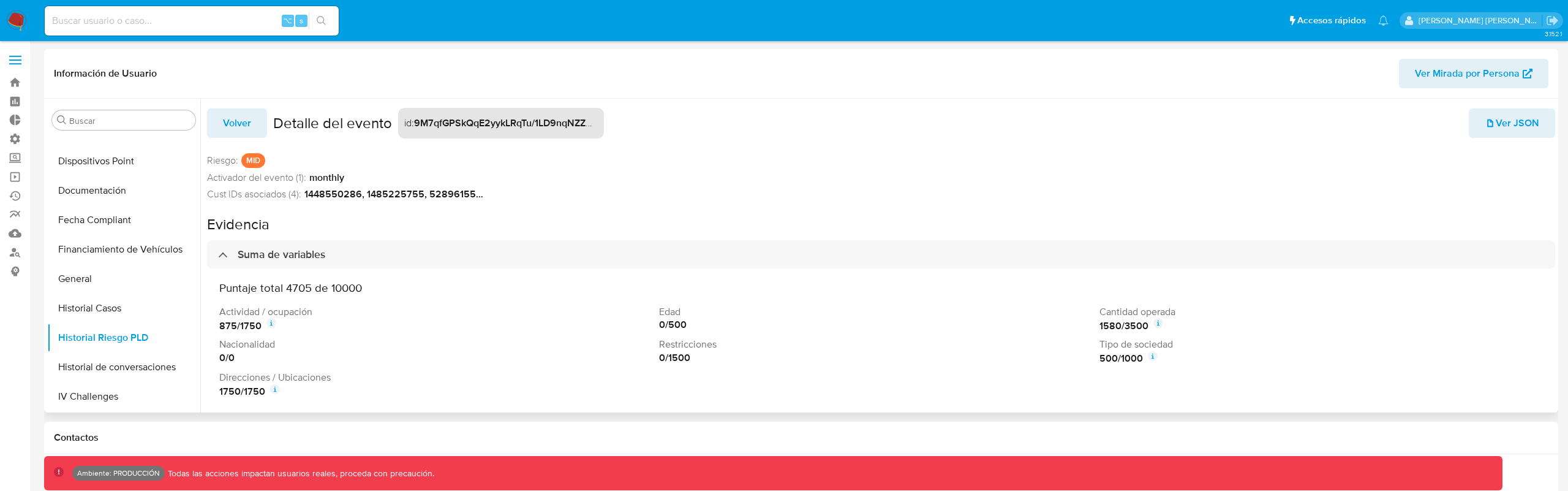
click at [346, 316] on p "Actividad / ocupación" at bounding box center [436, 312] width 435 height 14
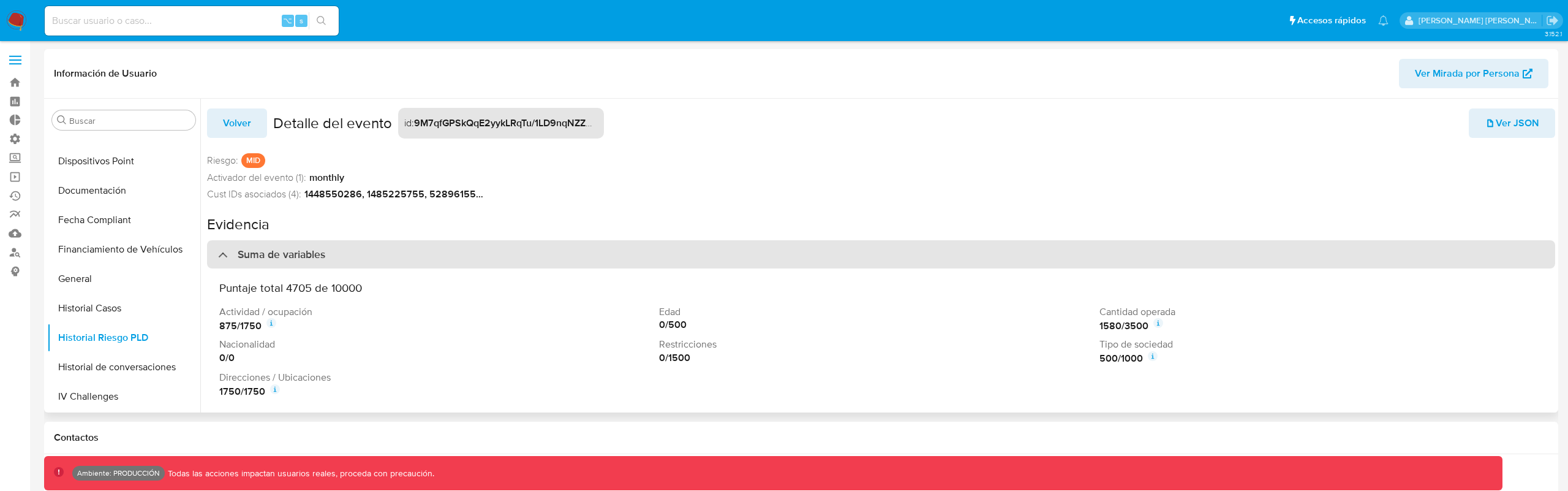
click at [351, 267] on div "Suma de variables" at bounding box center [881, 254] width 1348 height 28
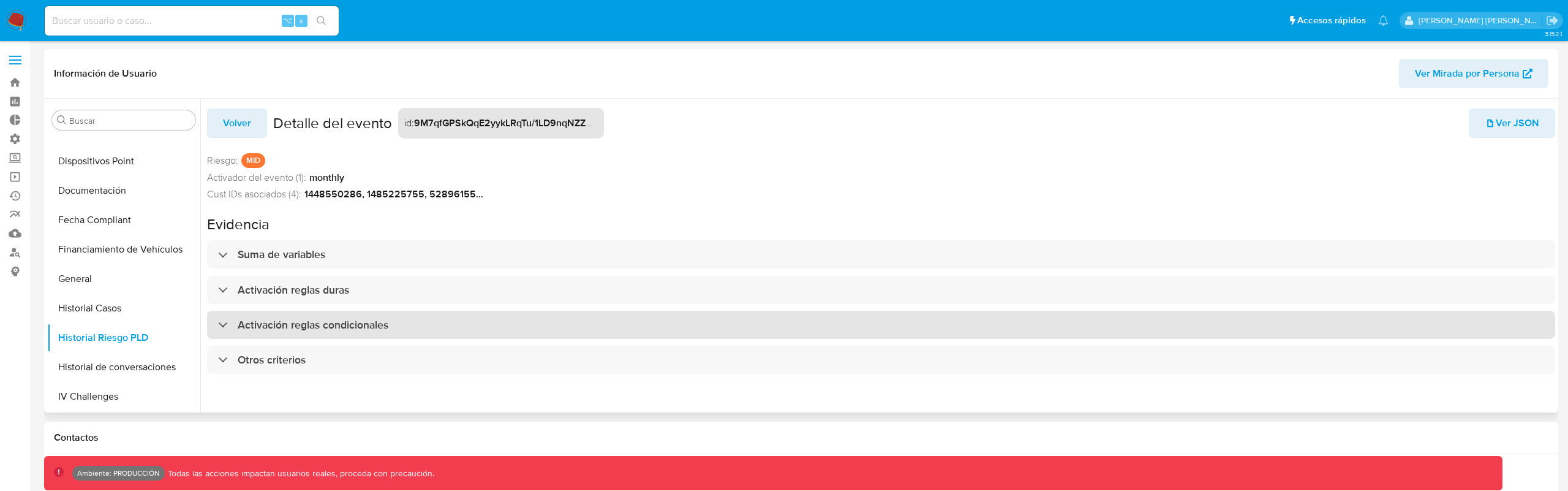
click at [279, 330] on h3 "Activación reglas condicionales" at bounding box center [313, 325] width 150 height 14
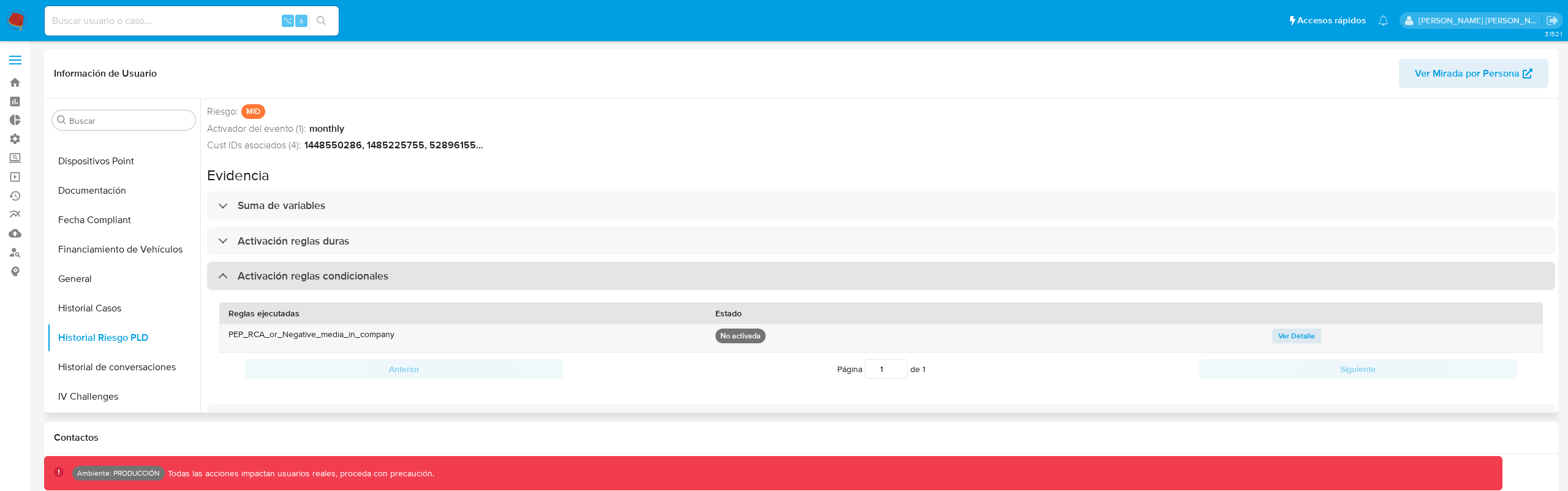
scroll to position [53, 0]
click at [272, 281] on div "Activación reglas condicionales" at bounding box center [881, 271] width 1348 height 28
